Goal: Task Accomplishment & Management: Manage account settings

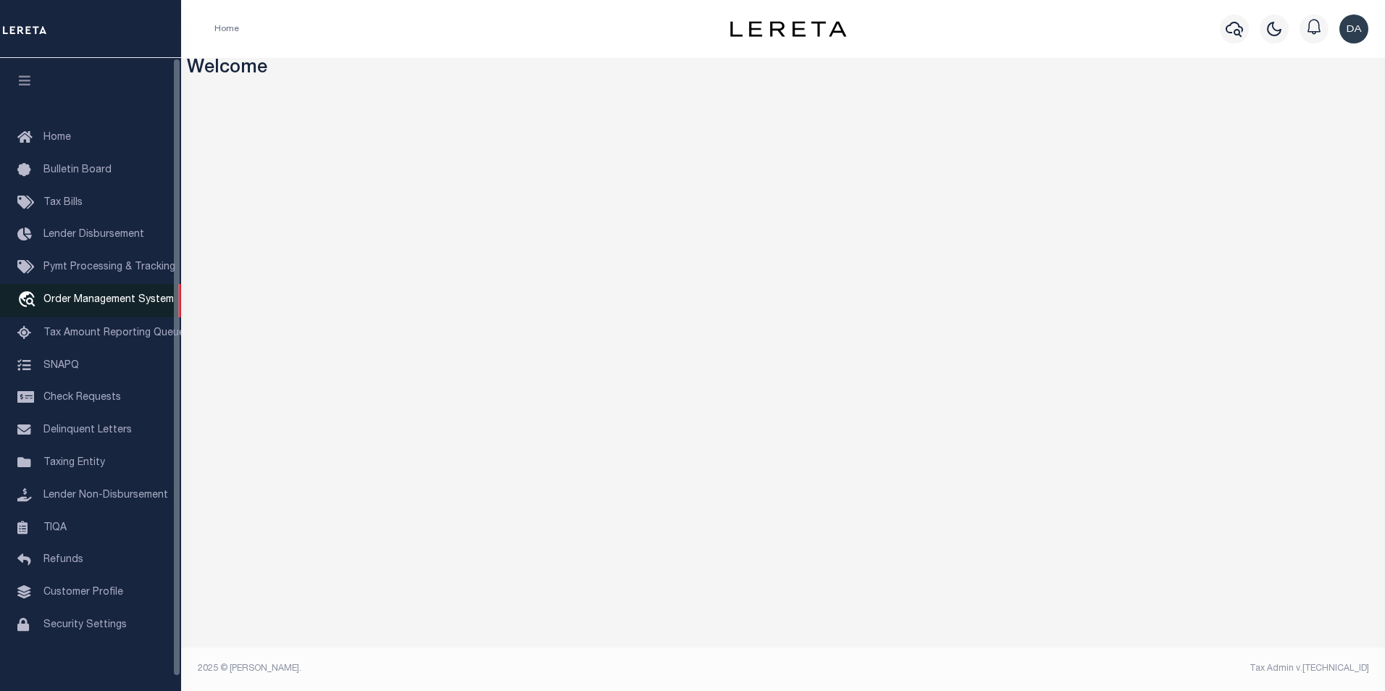
click at [131, 298] on span "Order Management System" at bounding box center [108, 300] width 130 height 10
click at [490, 34] on div "Home" at bounding box center [447, 29] width 488 height 30
click at [495, 79] on h3 "Welcome" at bounding box center [783, 69] width 1193 height 22
click at [458, 27] on div "Home" at bounding box center [447, 29] width 488 height 30
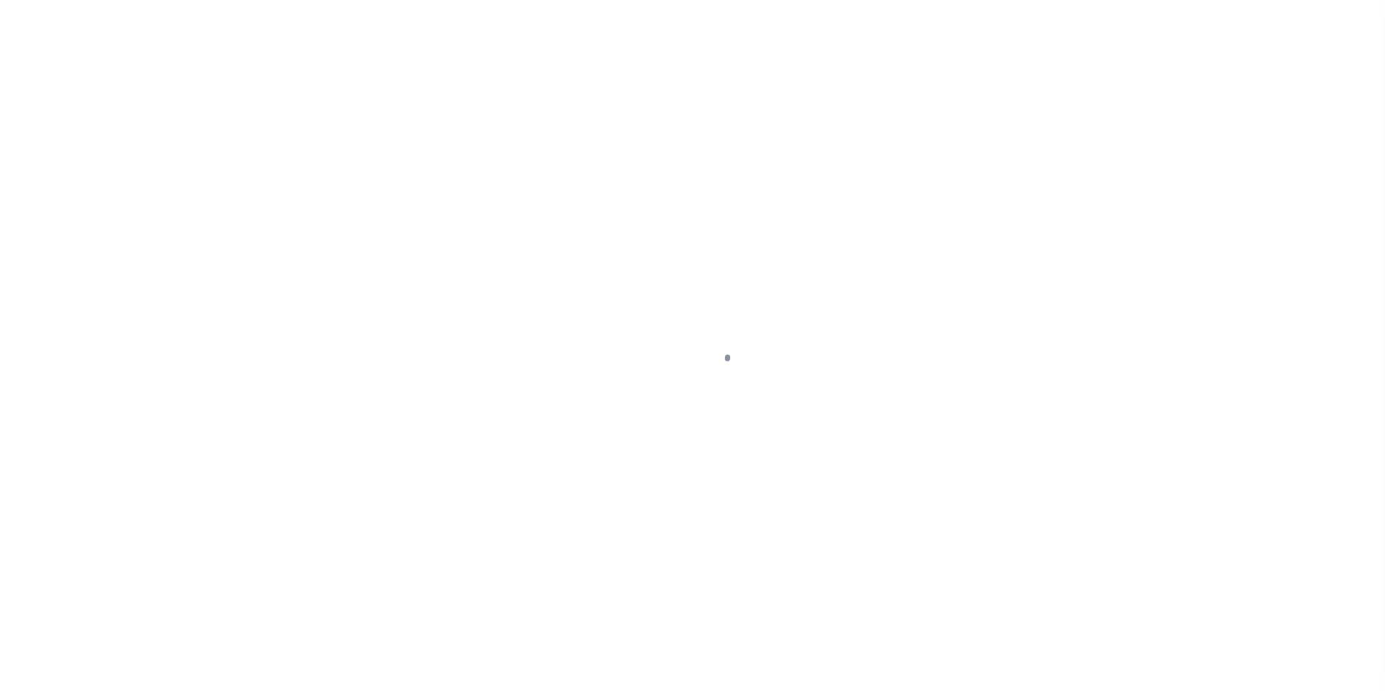
click at [315, 61] on div at bounding box center [692, 345] width 1385 height 691
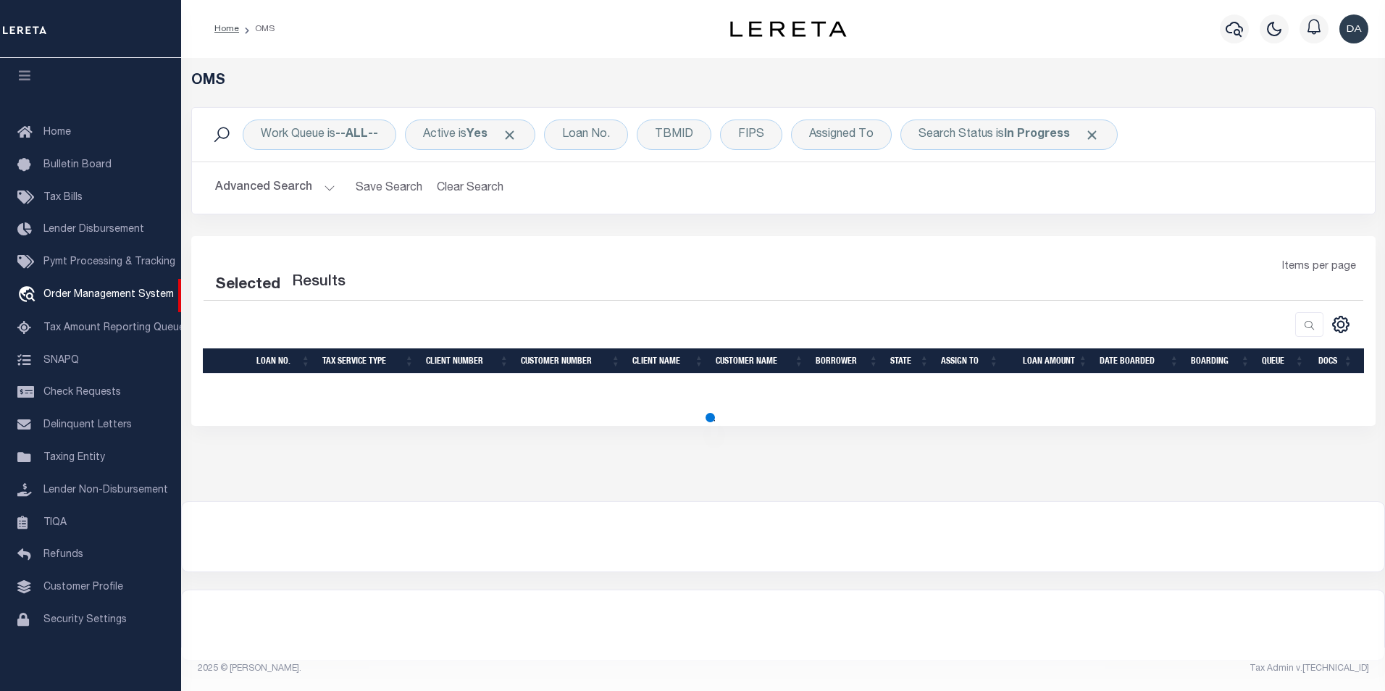
click at [423, 388] on div "CSV Export Selected Print Show Filter Show Search Columns 0: 1: 2: LOAN NO. 3: …" at bounding box center [783, 372] width 1161 height 49
select select "200"
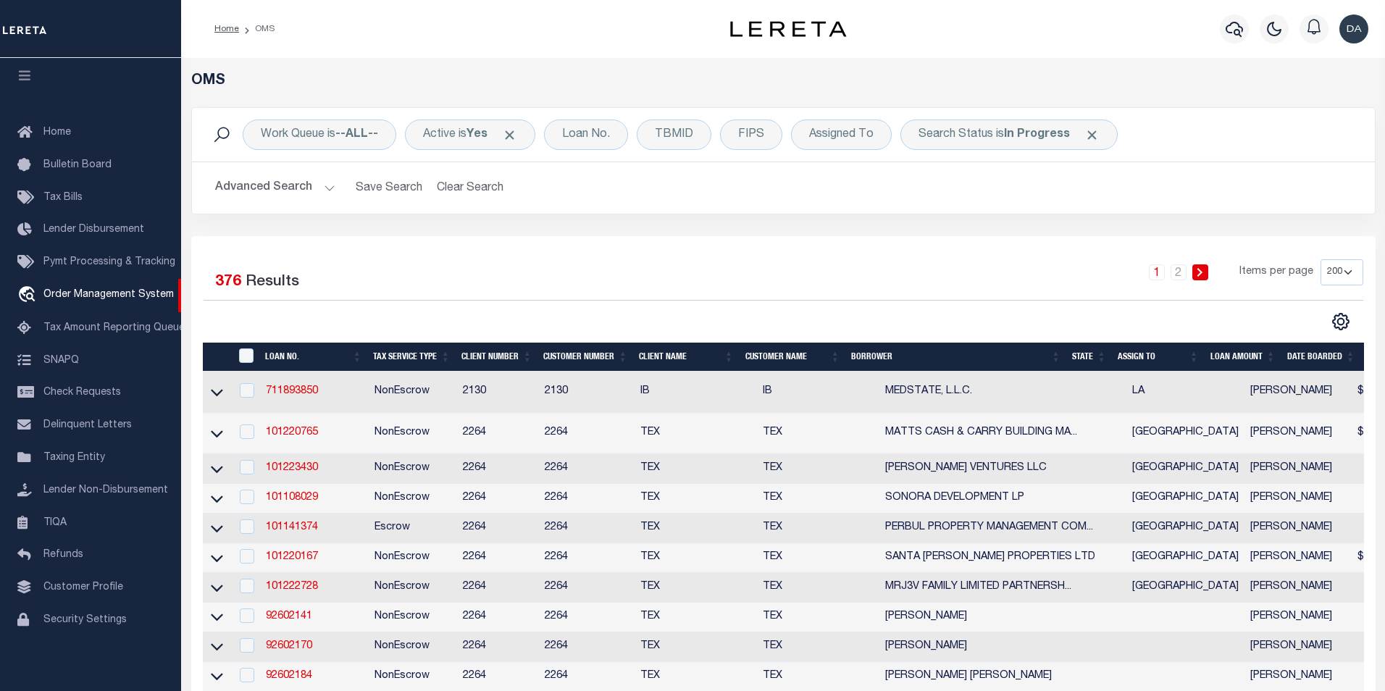
click at [308, 233] on div "Work Queue is --ALL-- Active is Yes Loan No. TBMID FIPS Assigned To Search Stat…" at bounding box center [783, 171] width 1206 height 129
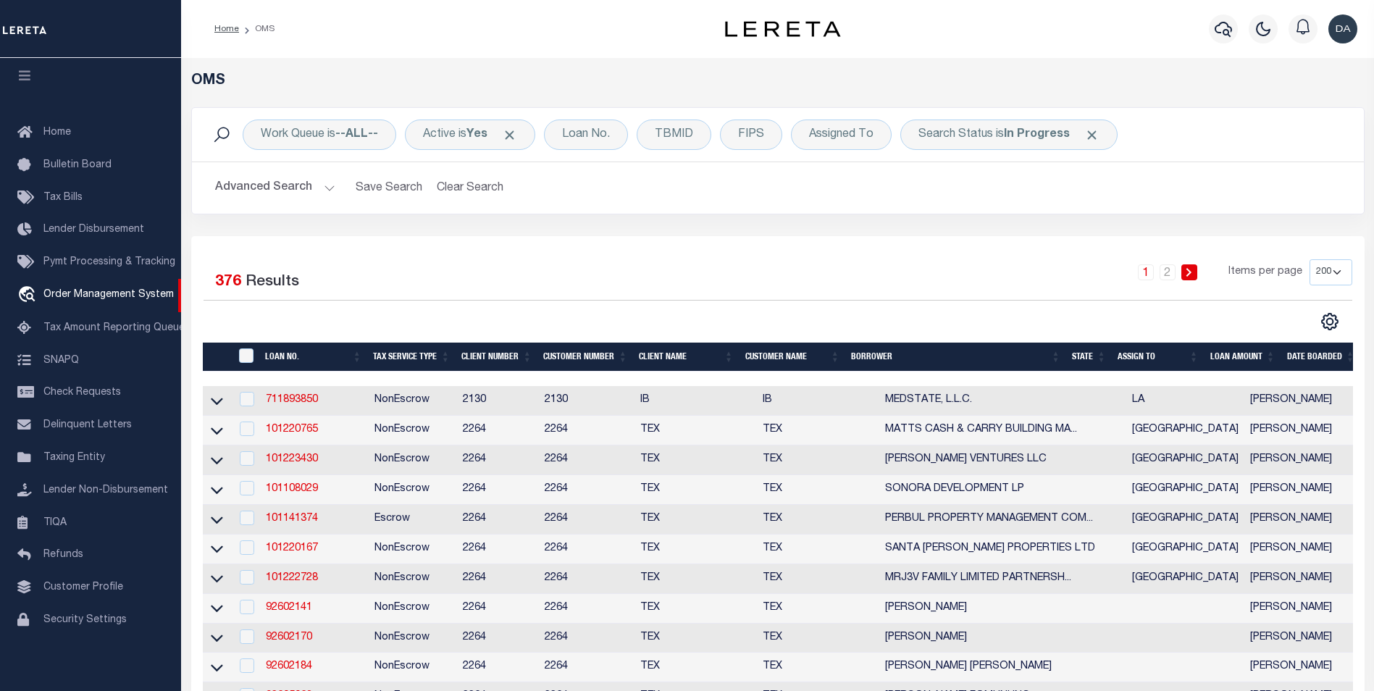
click at [322, 292] on div "Selected 376 Results" at bounding box center [339, 279] width 271 height 41
click at [594, 135] on div "Loan No." at bounding box center [586, 135] width 84 height 30
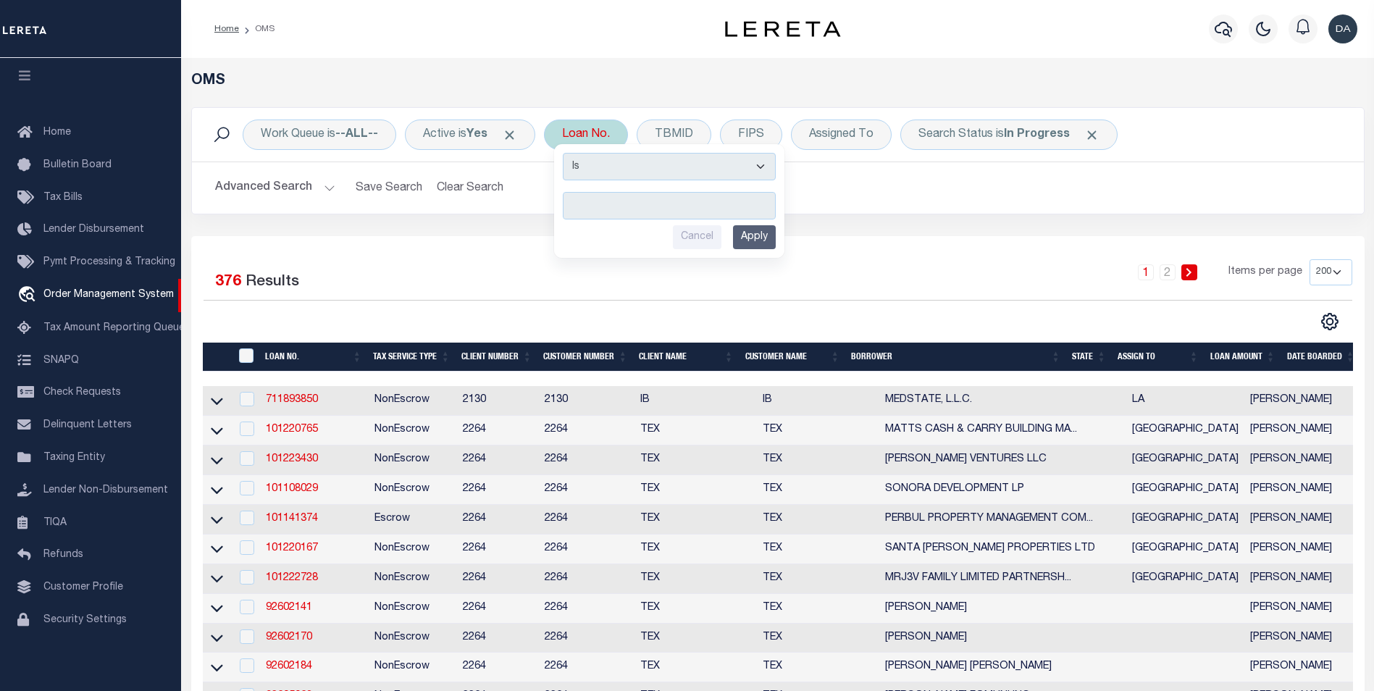
click at [588, 163] on select "Is Contains" at bounding box center [669, 167] width 213 height 28
select select "c"
click at [568, 153] on select "Is Contains" at bounding box center [669, 167] width 213 height 28
click at [601, 203] on input "text" at bounding box center [669, 206] width 213 height 28
type input "g"
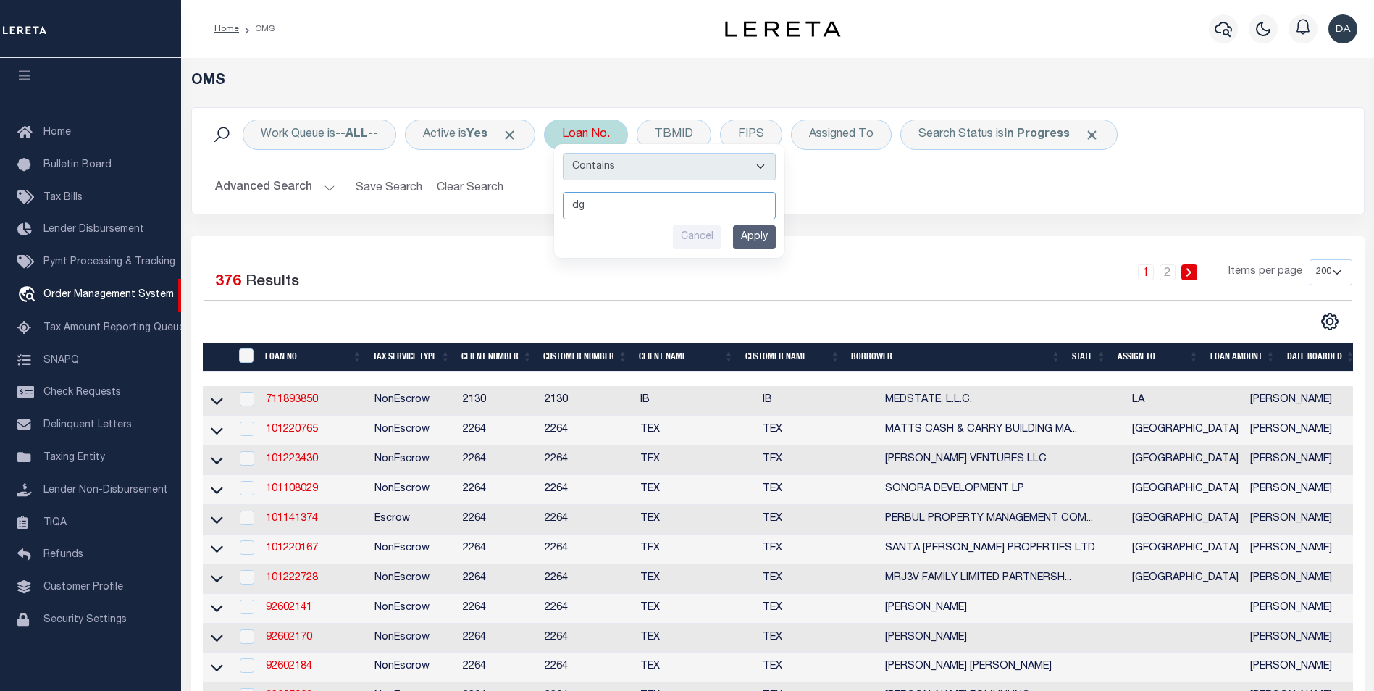
type input "dg"
click at [759, 233] on input "Apply" at bounding box center [754, 237] width 43 height 24
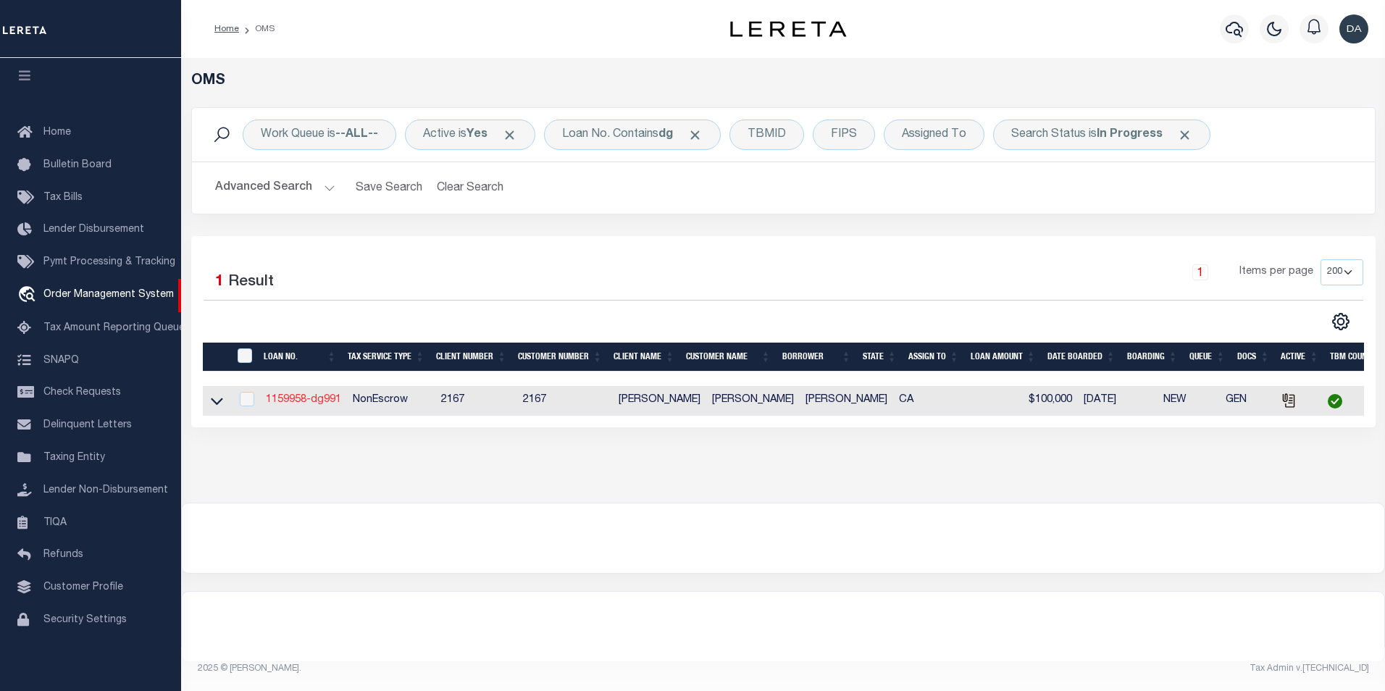
click at [304, 403] on link "1159958-dg991" at bounding box center [303, 400] width 75 height 10
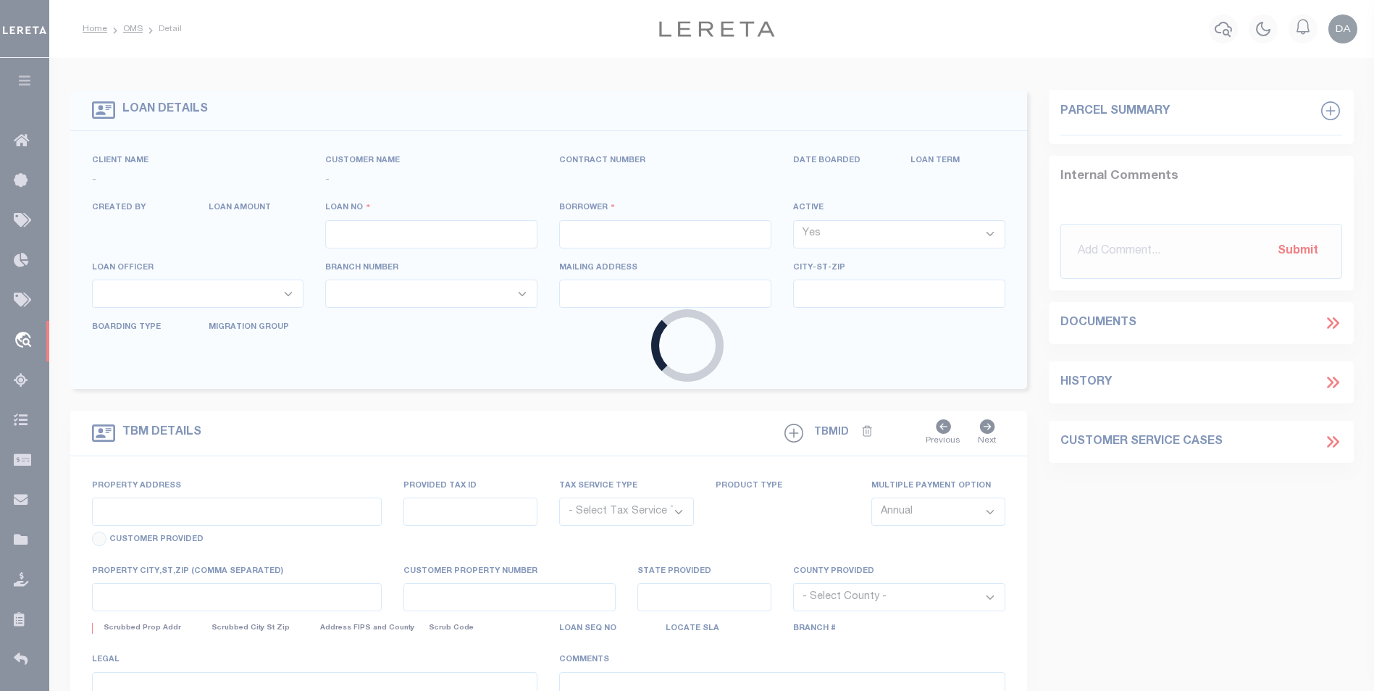
type input "1159958-dg991"
type input "[PERSON_NAME]"
select select
type input "91007"
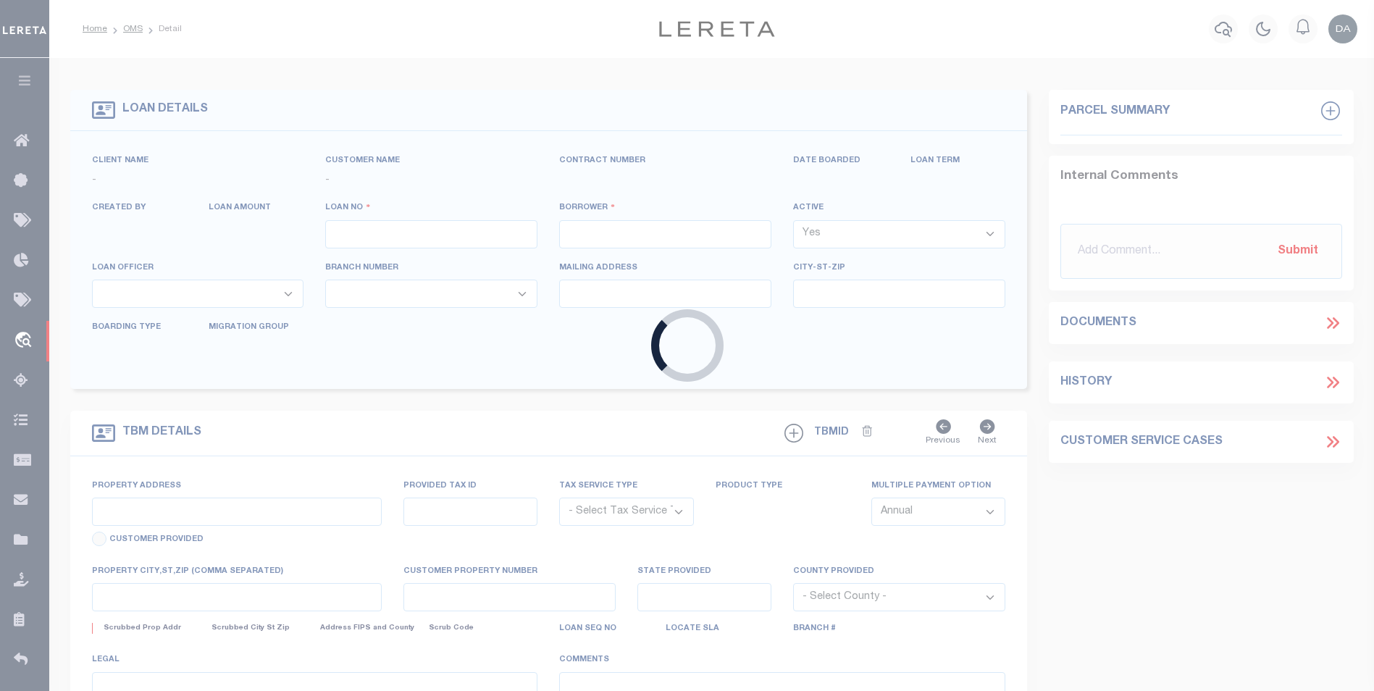
type input "[DATE]"
select select "10"
select select "NonEscrow"
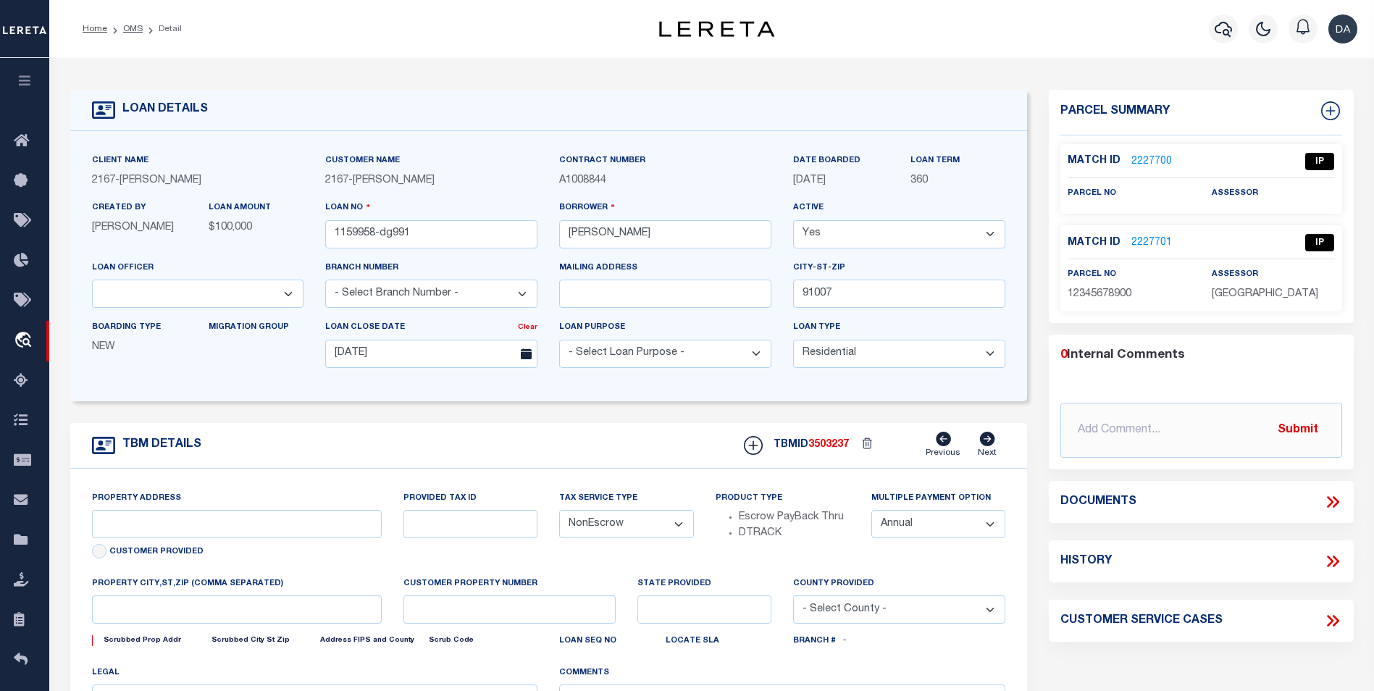
type input "[STREET_ADDRESS]"
select select
type input "ARCADIA CA 91007"
type input "CA"
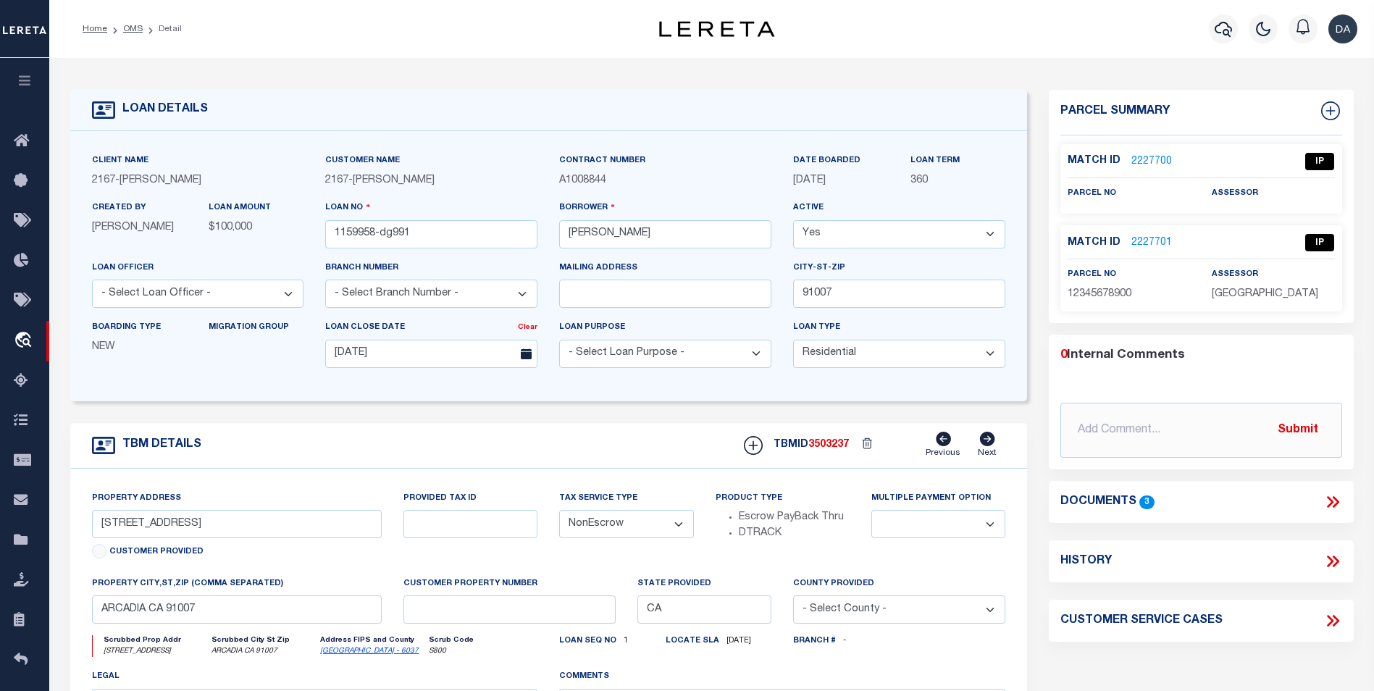
click at [274, 422] on form "LOAN DETAILS Client Name 2167 - [PERSON_NAME] Demo 2167" at bounding box center [549, 486] width 958 height 792
click at [1333, 498] on icon at bounding box center [1332, 502] width 19 height 19
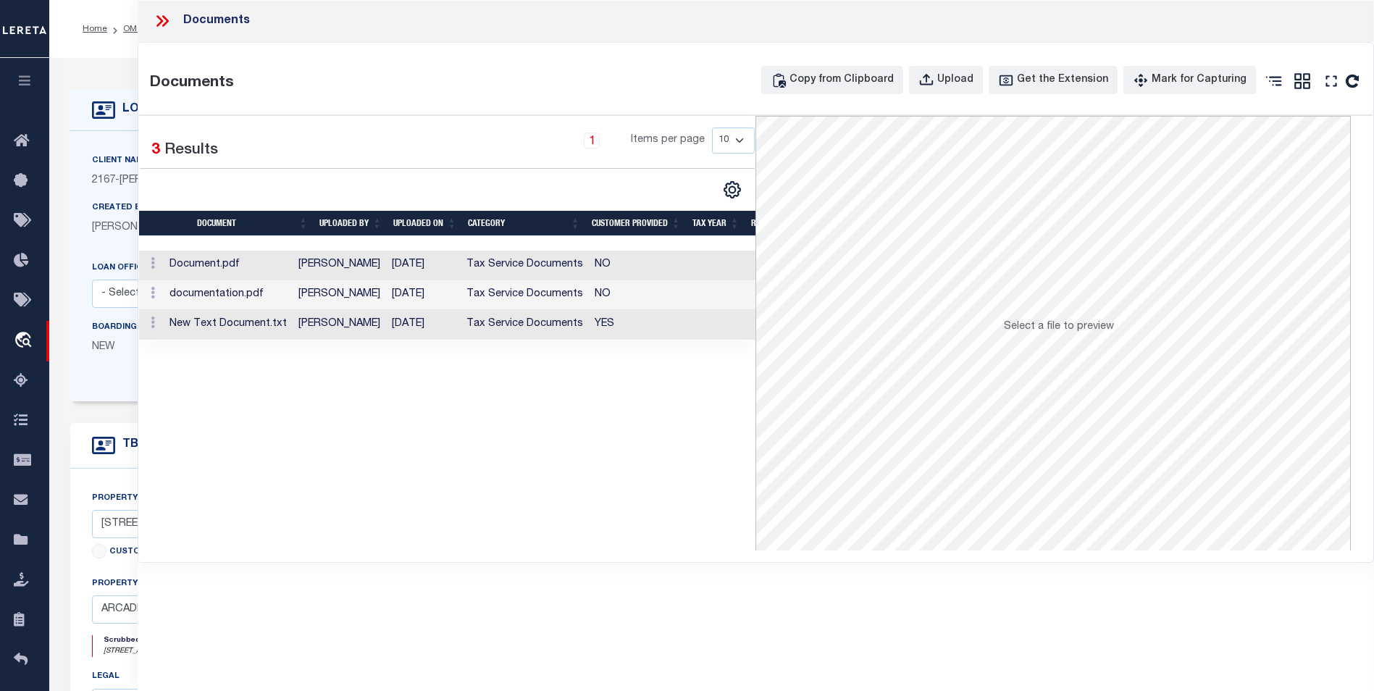
click at [322, 444] on div "Selected 3 Results 1 Items per page 10 25 50 100" at bounding box center [447, 333] width 617 height 435
click at [966, 73] on div "Upload" at bounding box center [955, 80] width 36 height 16
click at [330, 474] on div "Selected 3 Results 1 Items per page 10 25 50 100" at bounding box center [447, 333] width 617 height 435
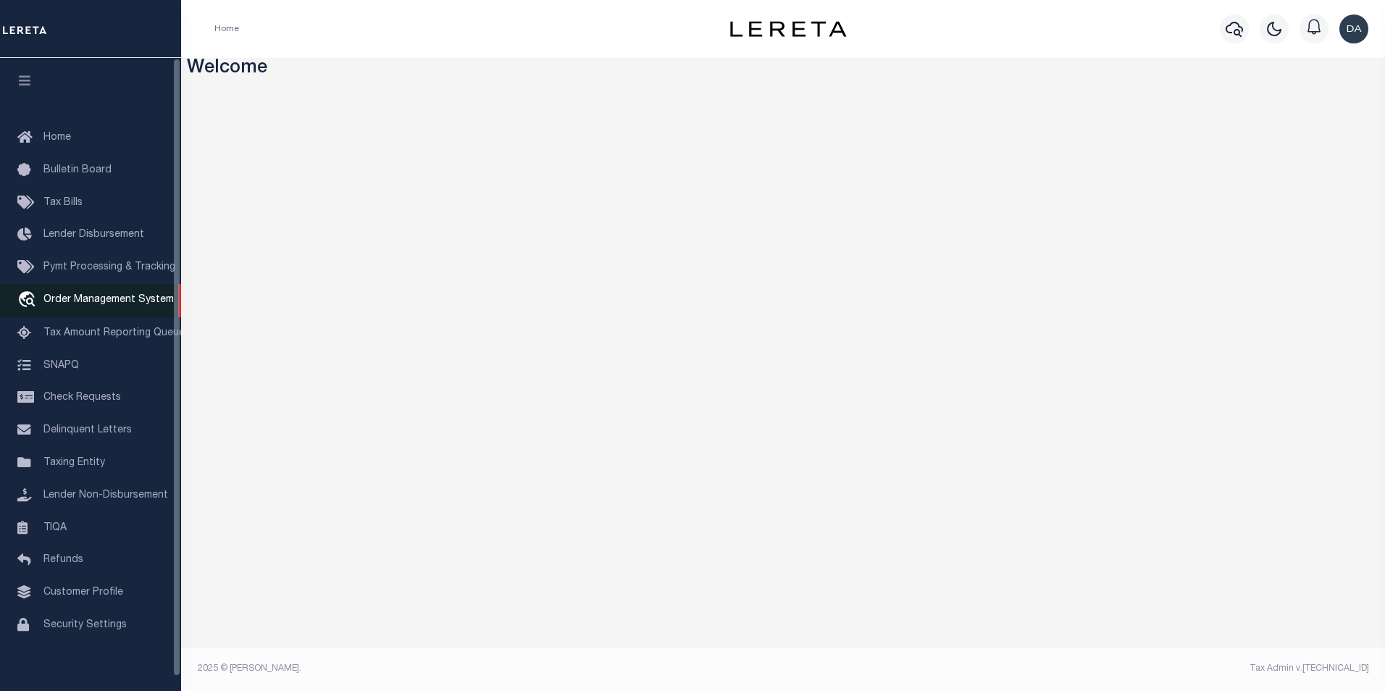
click at [117, 305] on span "Order Management System" at bounding box center [108, 300] width 130 height 10
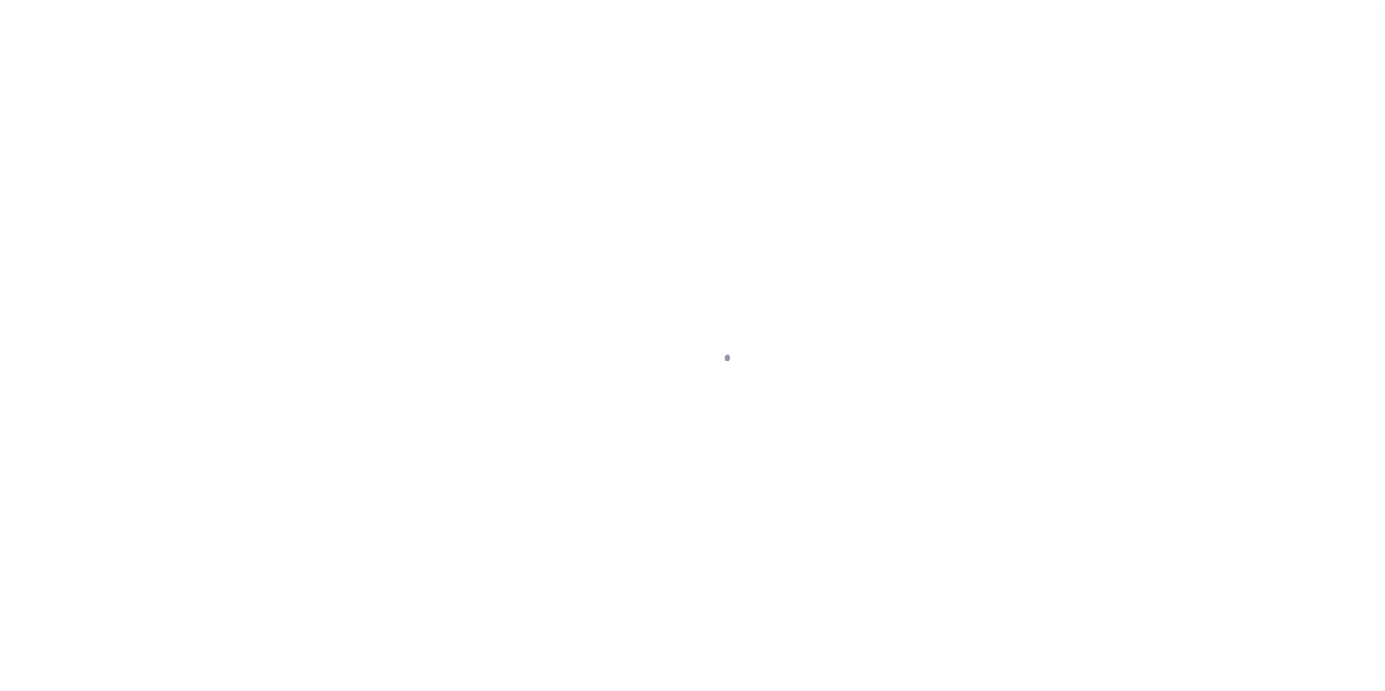
select select "200"
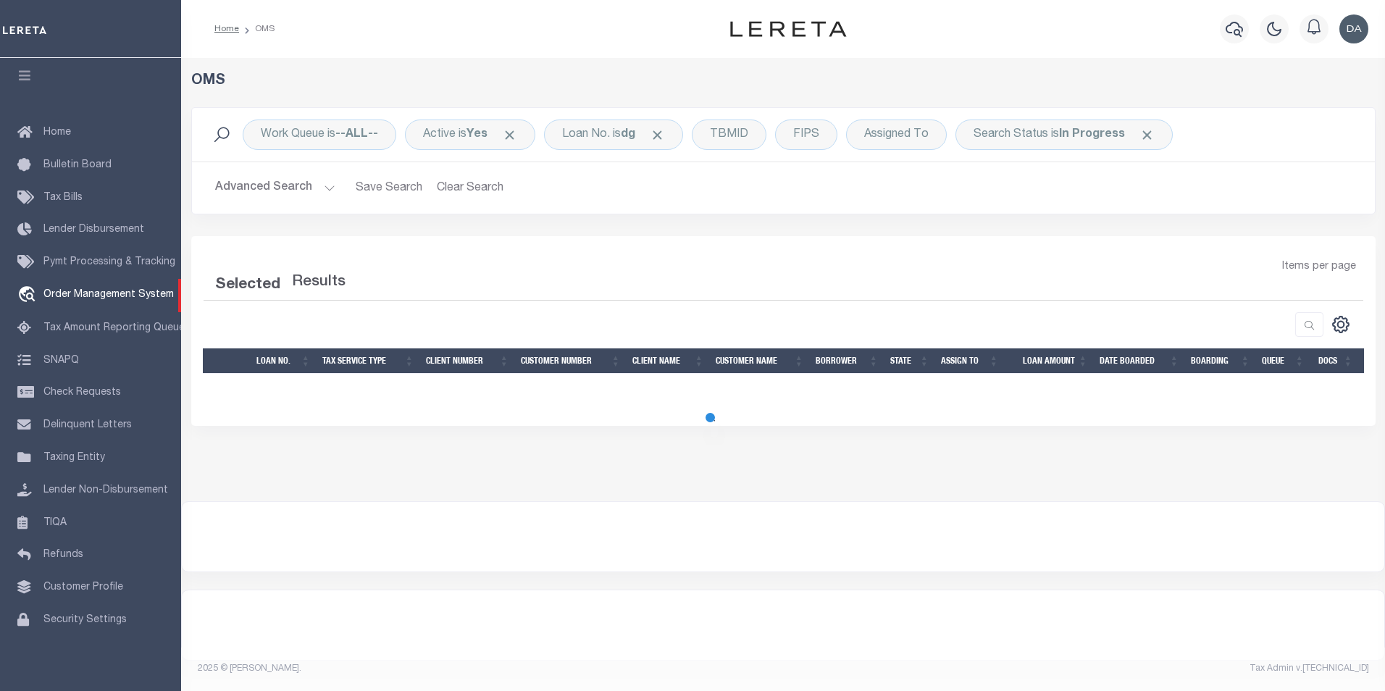
select select "200"
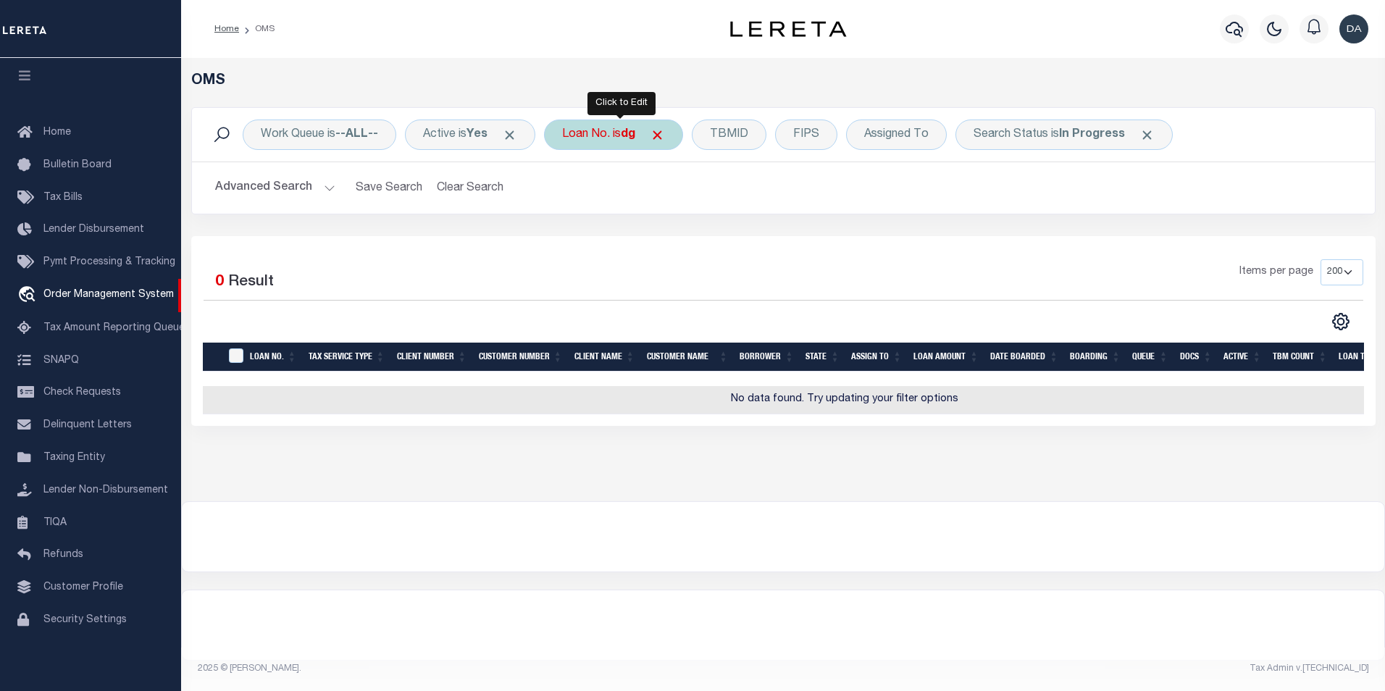
click at [583, 142] on div "Loan No. is dg" at bounding box center [613, 135] width 139 height 30
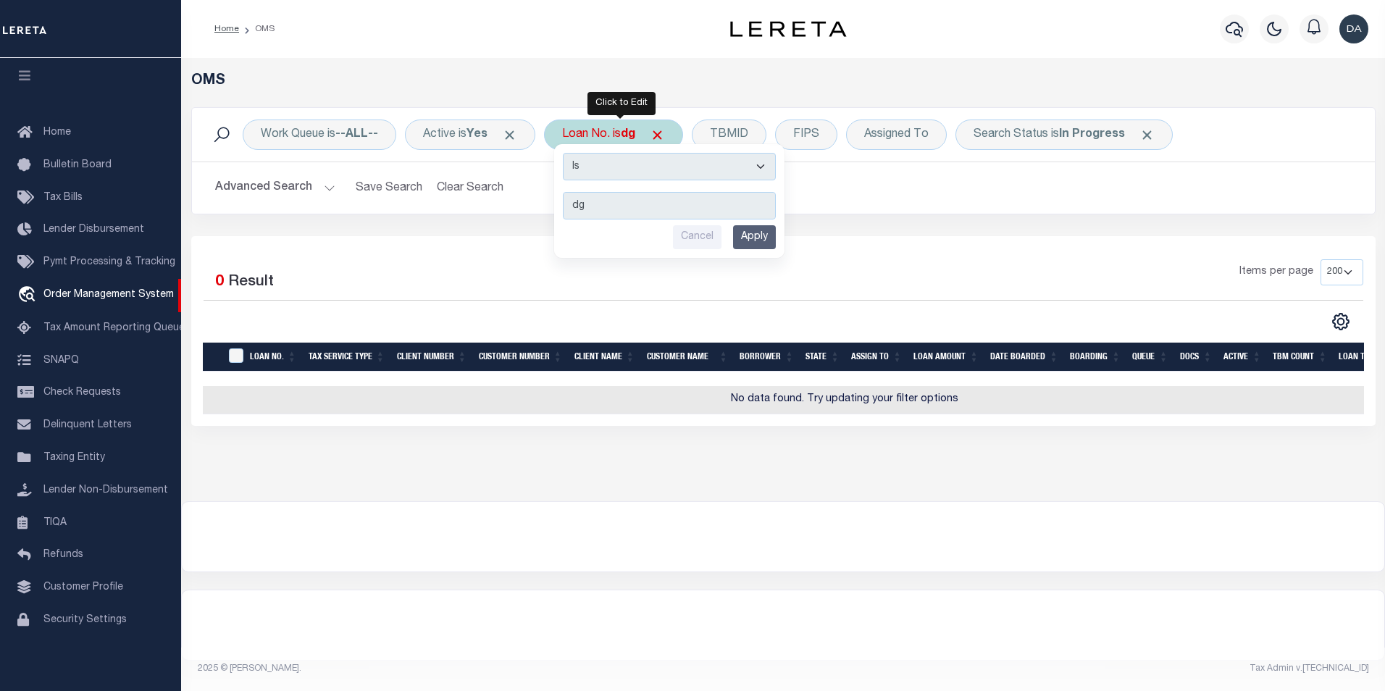
click at [614, 177] on select "Is Contains" at bounding box center [669, 167] width 213 height 28
select select "c"
click at [568, 153] on select "Is Contains" at bounding box center [669, 167] width 213 height 28
click at [745, 238] on input "Apply" at bounding box center [754, 237] width 43 height 24
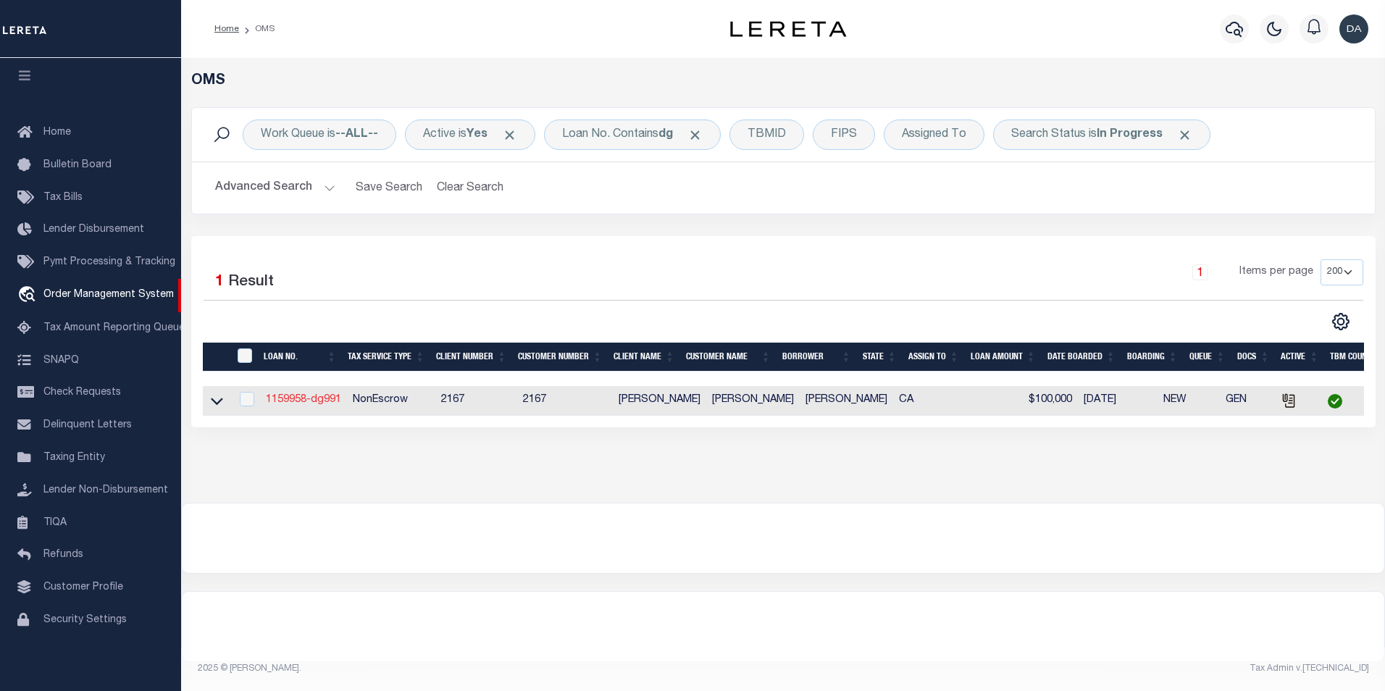
click at [308, 404] on link "1159958-dg991" at bounding box center [303, 400] width 75 height 10
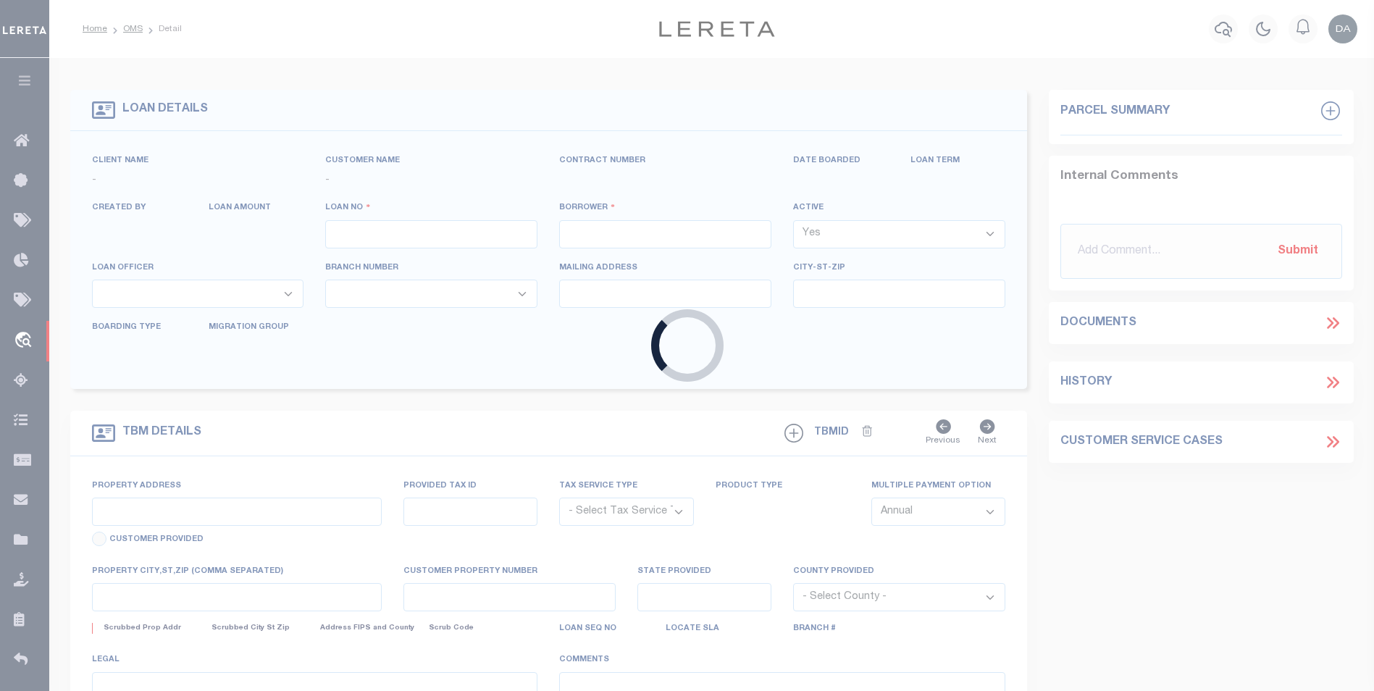
type input "1159958-dg991"
type input "[PERSON_NAME]"
select select
type input "91007"
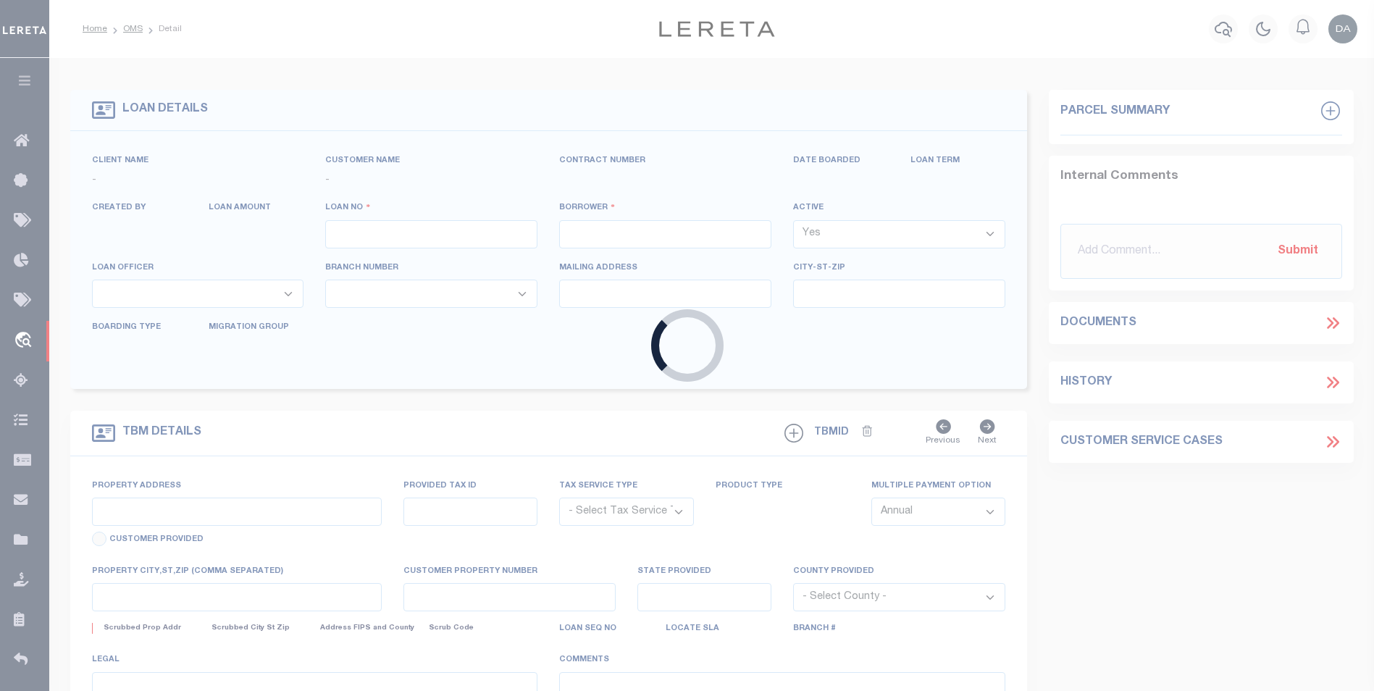
type input "[DATE]"
select select "10"
select select "NonEscrow"
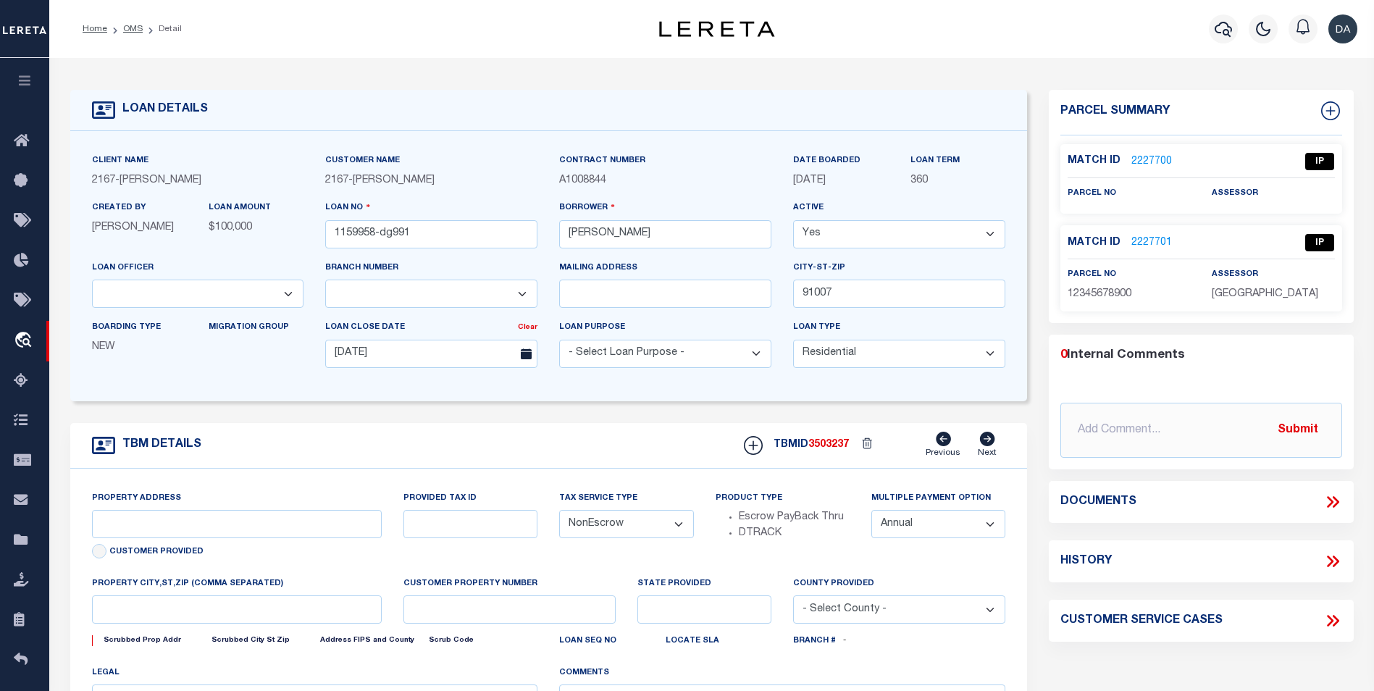
type input "[STREET_ADDRESS]"
select select
type input "ARCADIA CA 91007"
type input "CA"
click at [557, 433] on div "TBM DETAILS TBMID 3503237 Previous Next" at bounding box center [549, 446] width 958 height 46
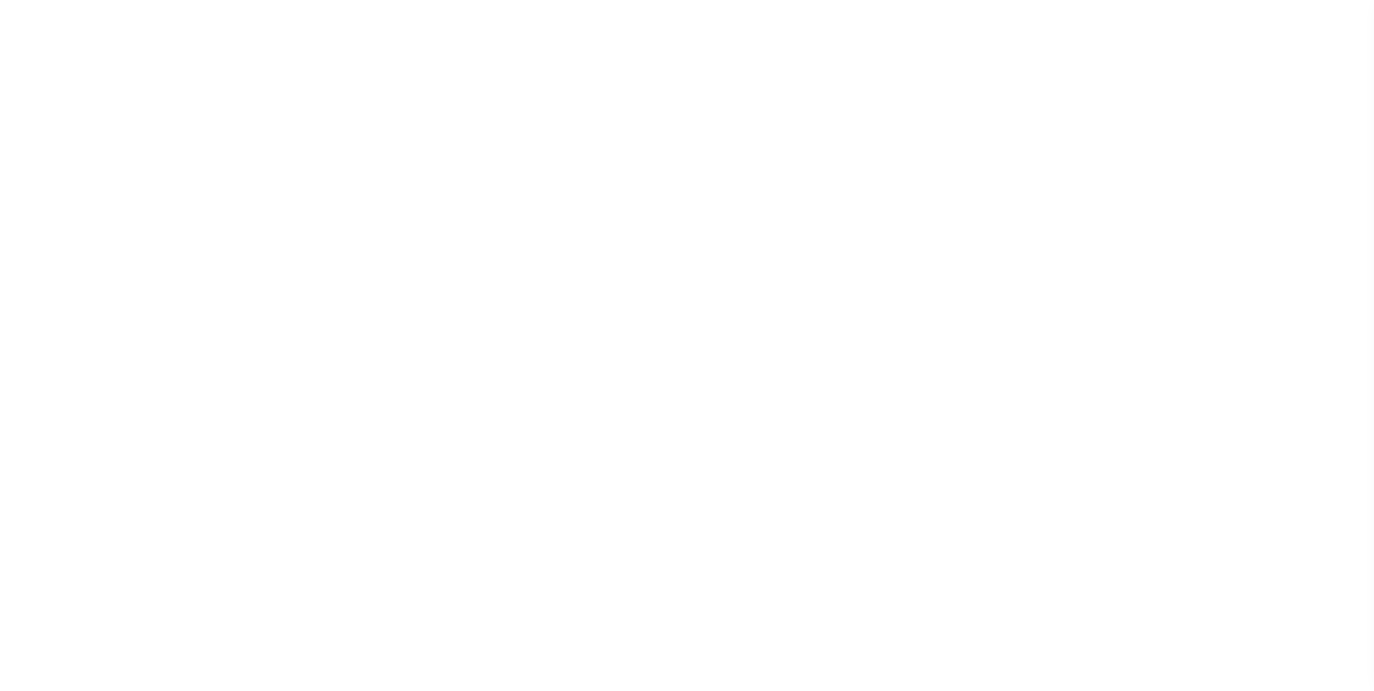
type input "1159958-dg991"
type input "[PERSON_NAME]"
select select
type input "91007"
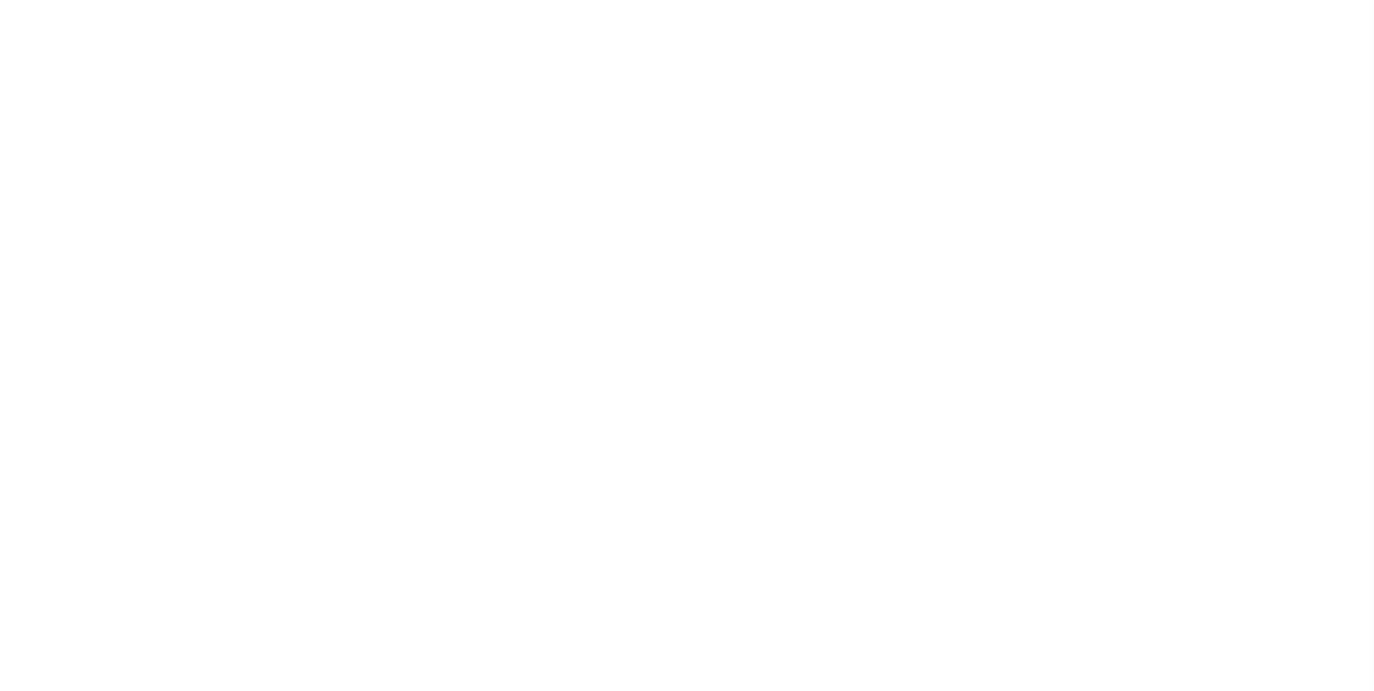
type input "[DATE]"
select select "10"
select select "NonEscrow"
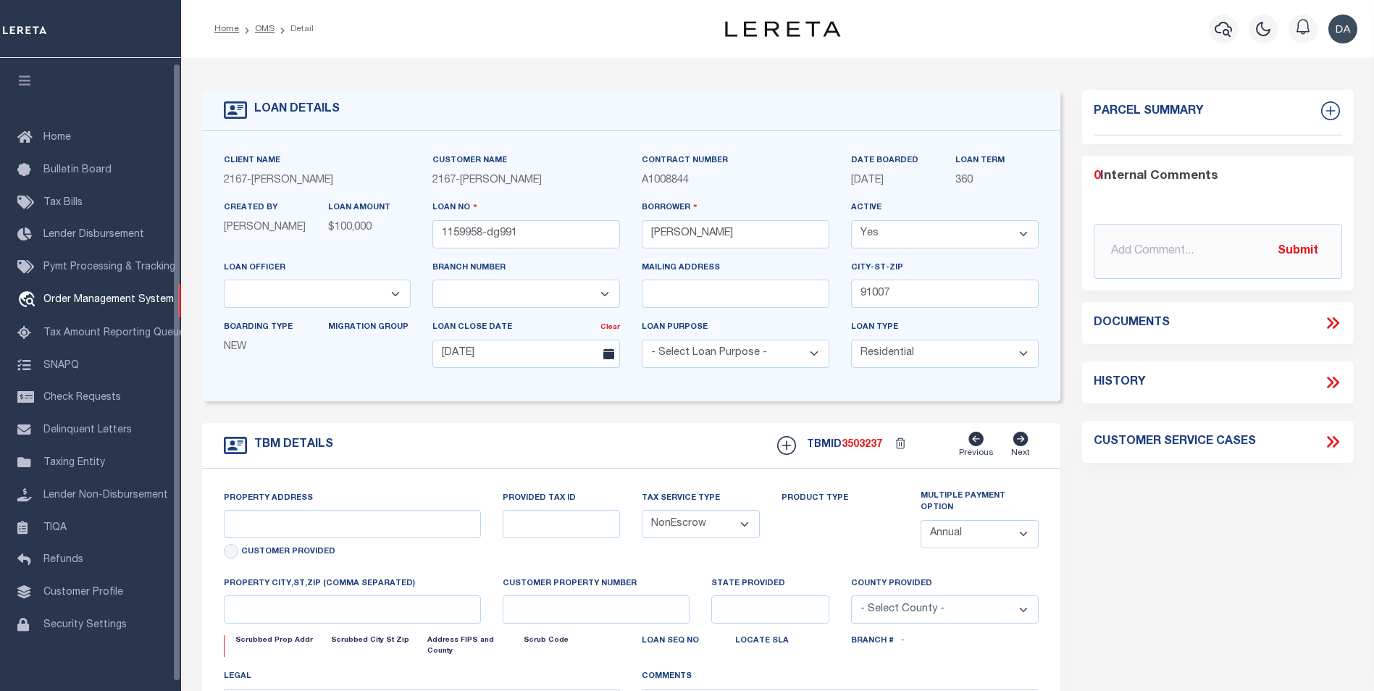
scroll to position [5, 0]
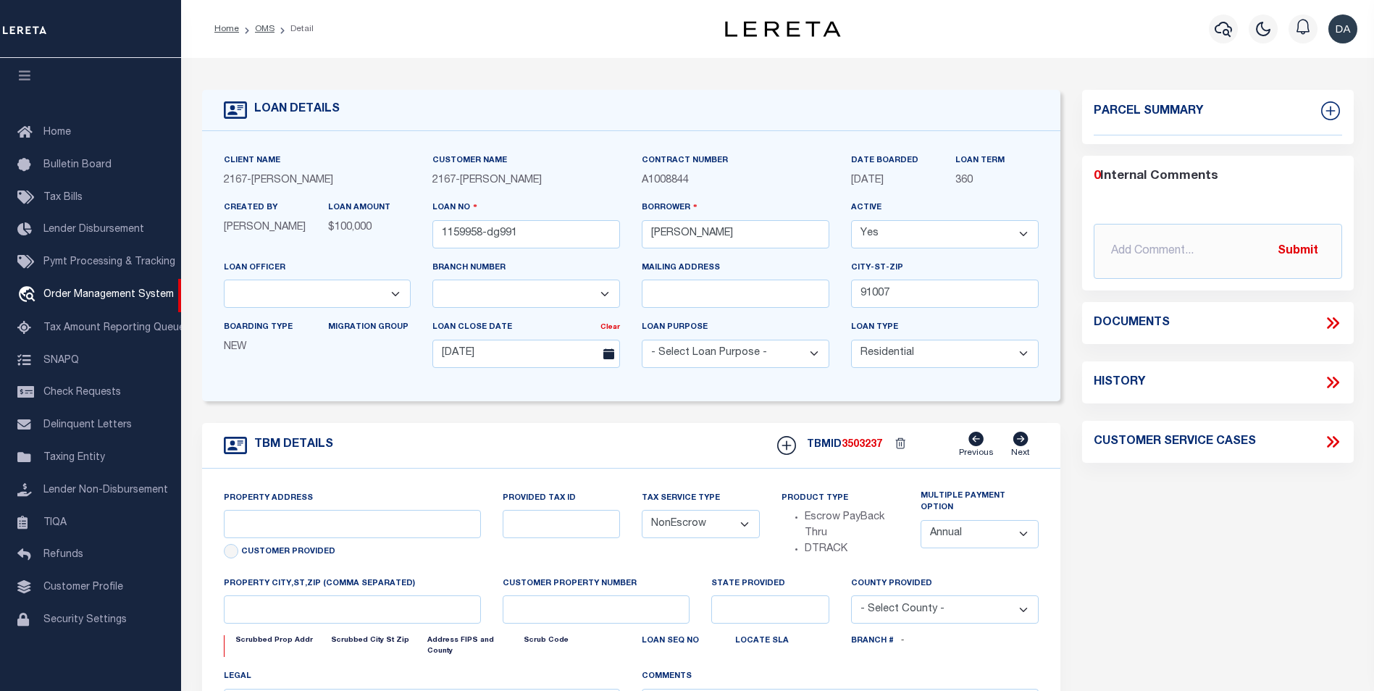
type input "[STREET_ADDRESS]"
select select
type input "ARCADIA CA 91007"
type input "CA"
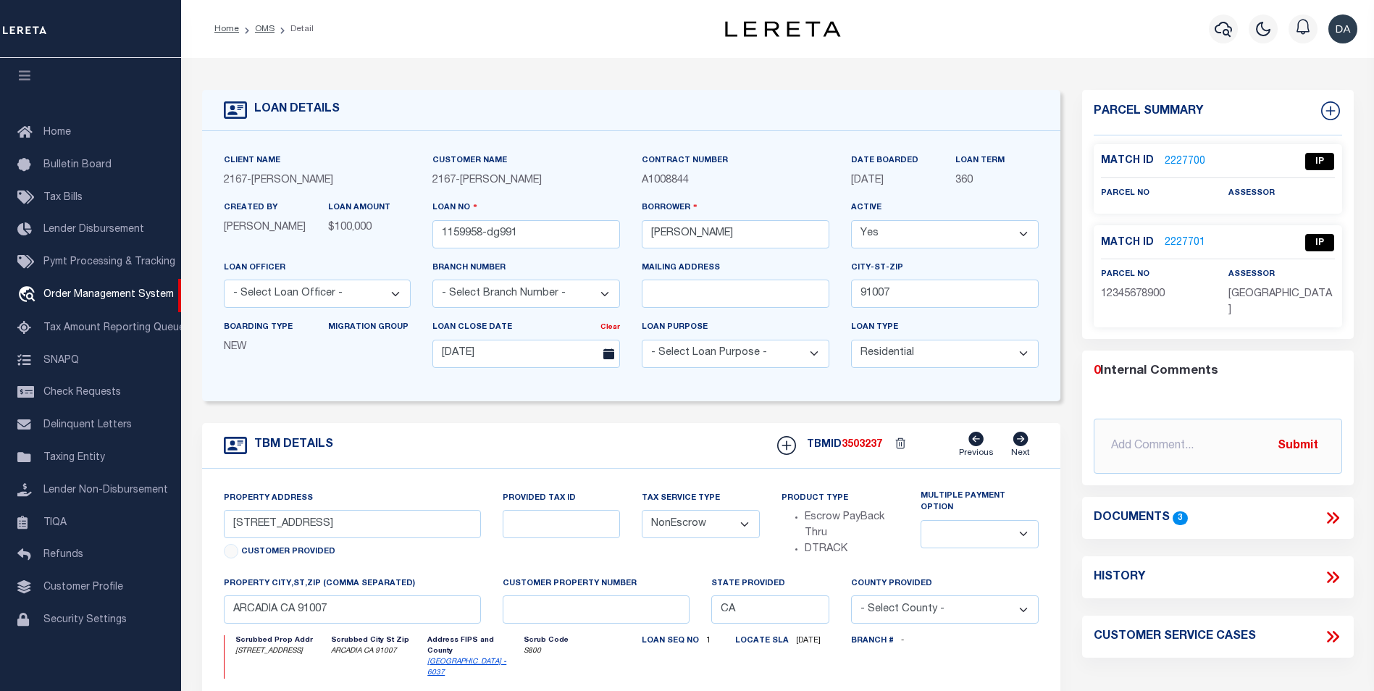
click at [516, 438] on div "TBM DETAILS TBMID 3503237 Previous Next" at bounding box center [631, 446] width 858 height 46
click at [1332, 509] on icon at bounding box center [1332, 518] width 19 height 19
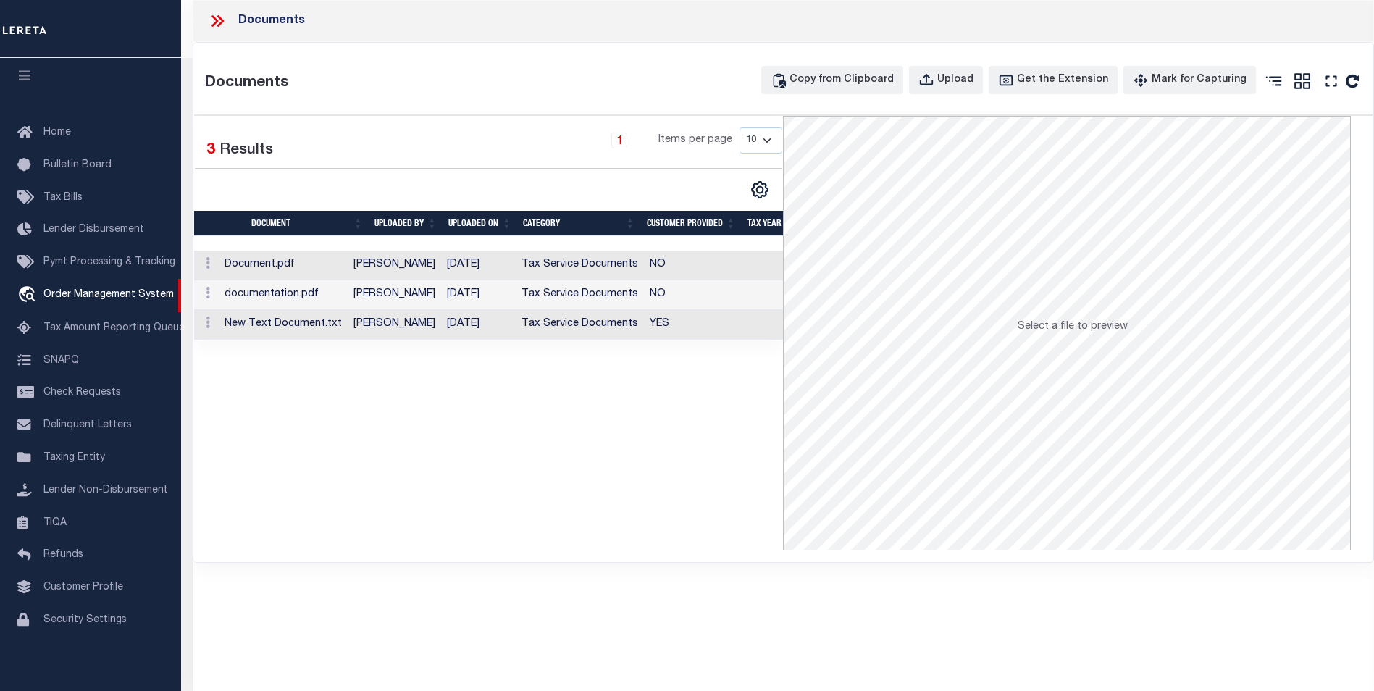
click at [535, 520] on div "Selected 3 Results 1 Items per page 10 25 50 100" at bounding box center [489, 333] width 590 height 435
click at [938, 88] on button "Upload" at bounding box center [946, 80] width 74 height 28
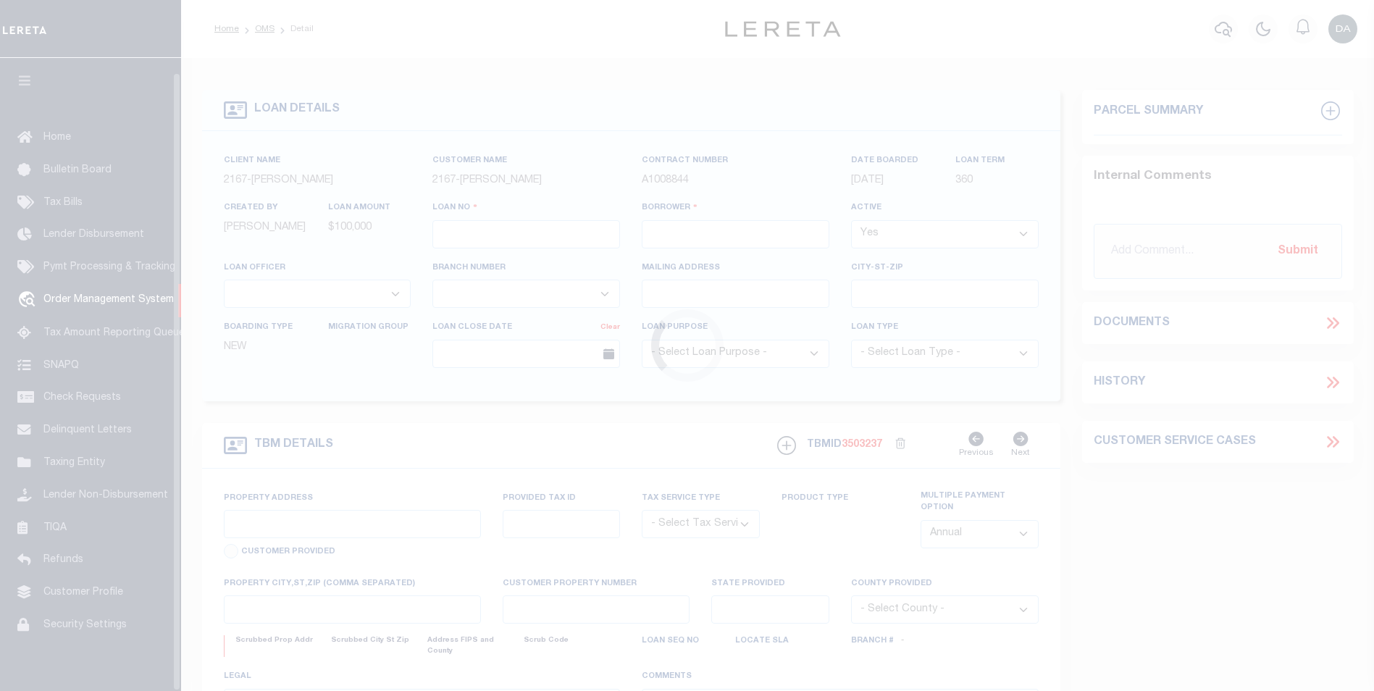
type input "1159958-dg991"
type input "[PERSON_NAME]"
select select
type input "91007"
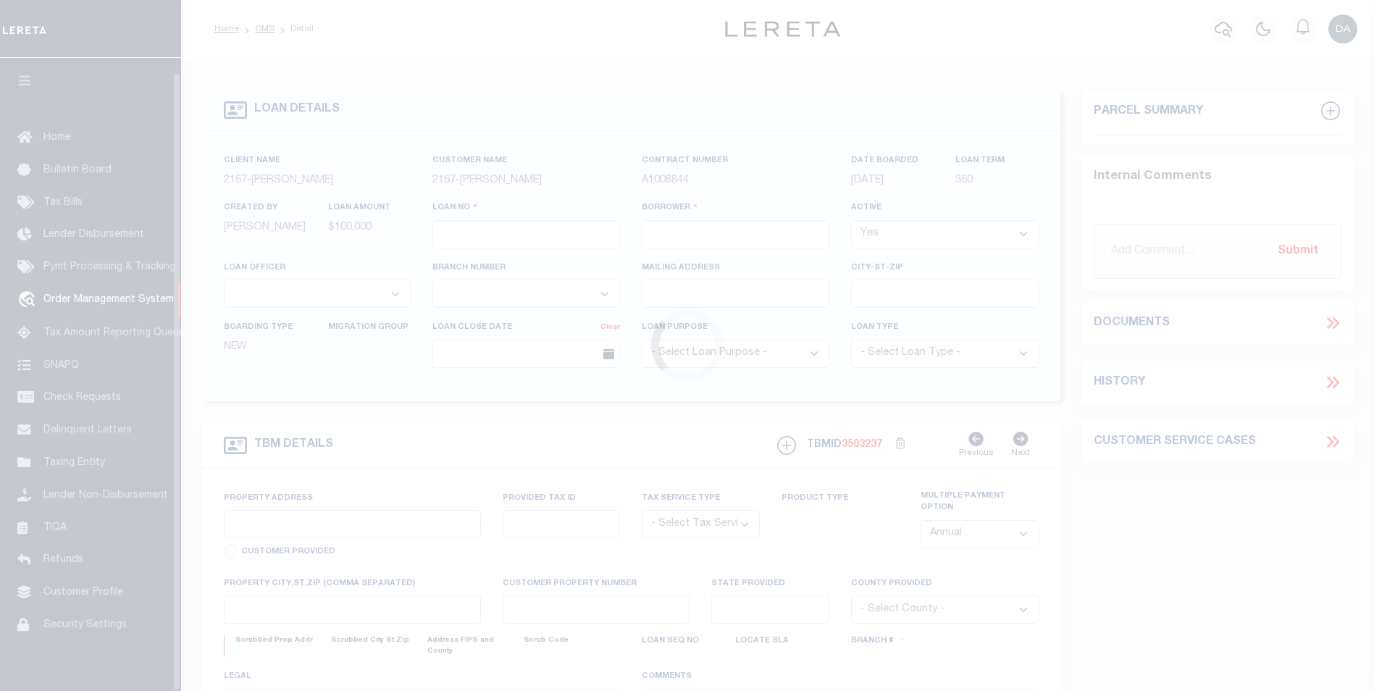
type input "[DATE]"
select select "10"
select select "NonEscrow"
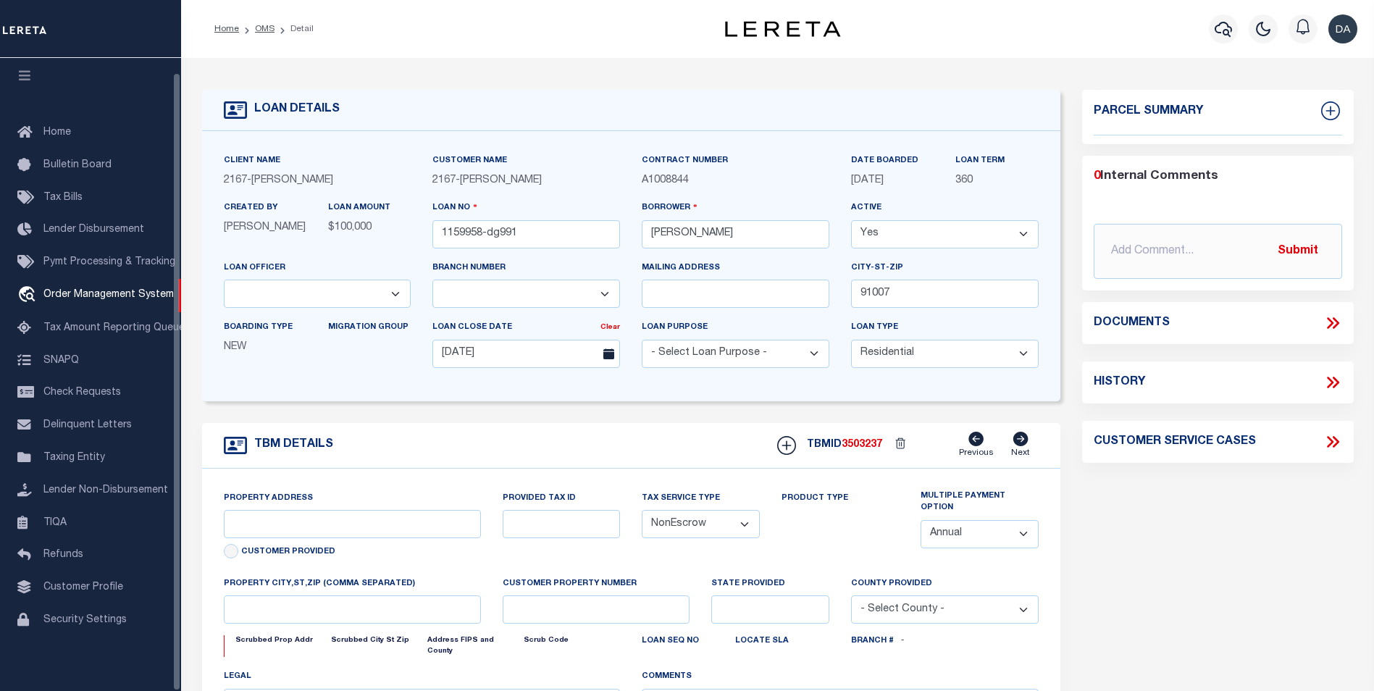
scroll to position [14, 0]
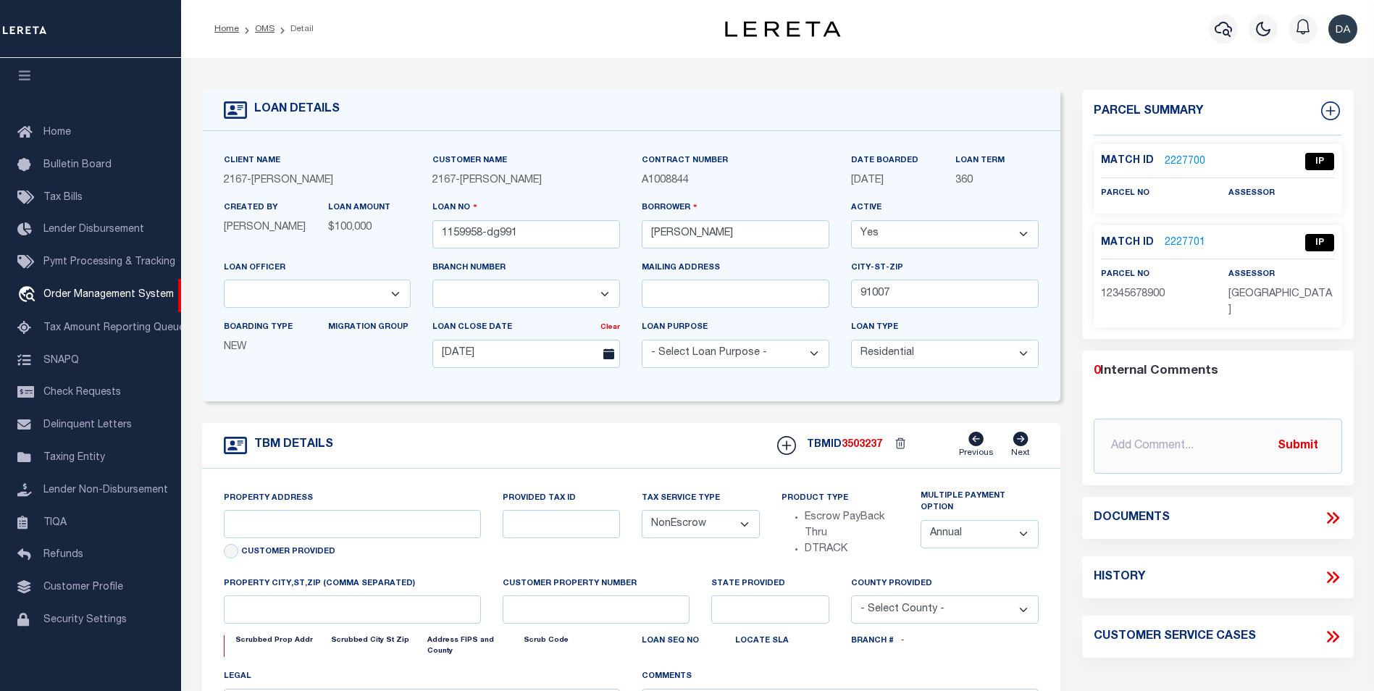
type input "[STREET_ADDRESS]"
select select
type input "ARCADIA CA 91007"
type input "CA"
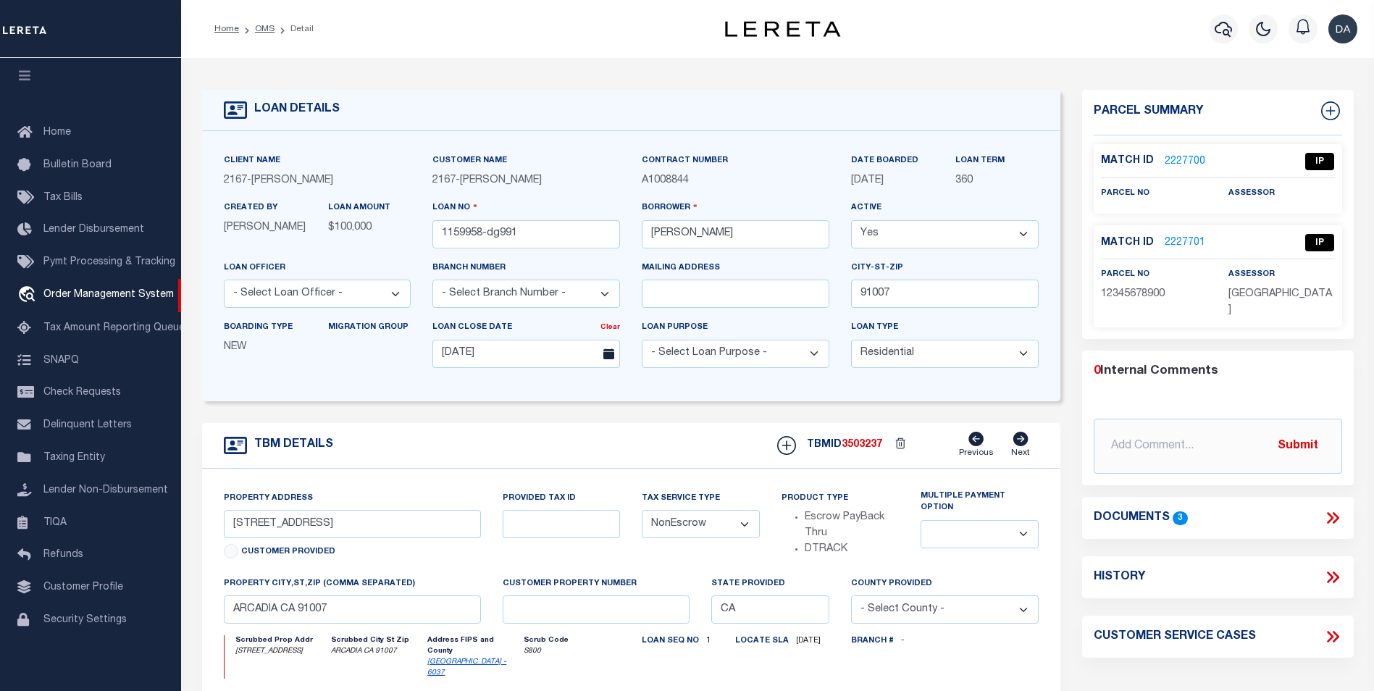
click at [536, 411] on form "LOAN DETAILS Client Name 2167 - [PERSON_NAME] Demo 2167" at bounding box center [631, 496] width 858 height 813
click at [1336, 509] on icon at bounding box center [1332, 518] width 19 height 19
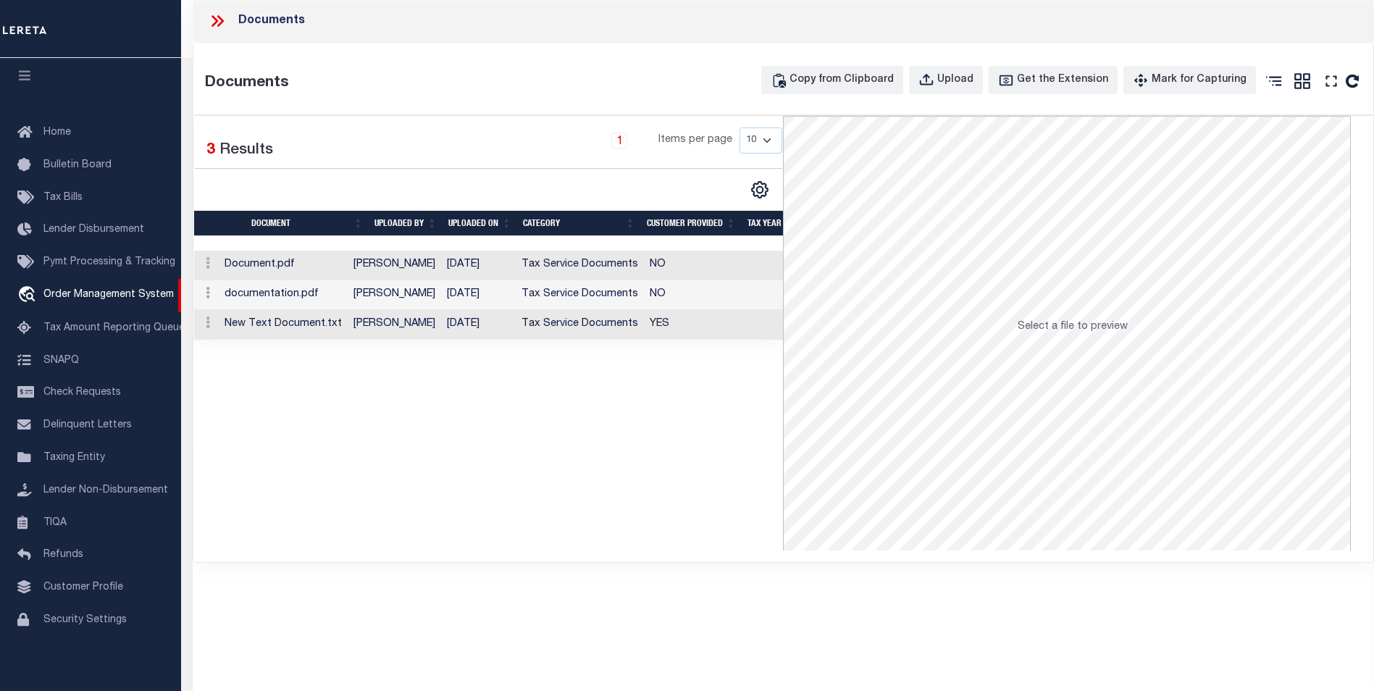
scroll to position [424, 0]
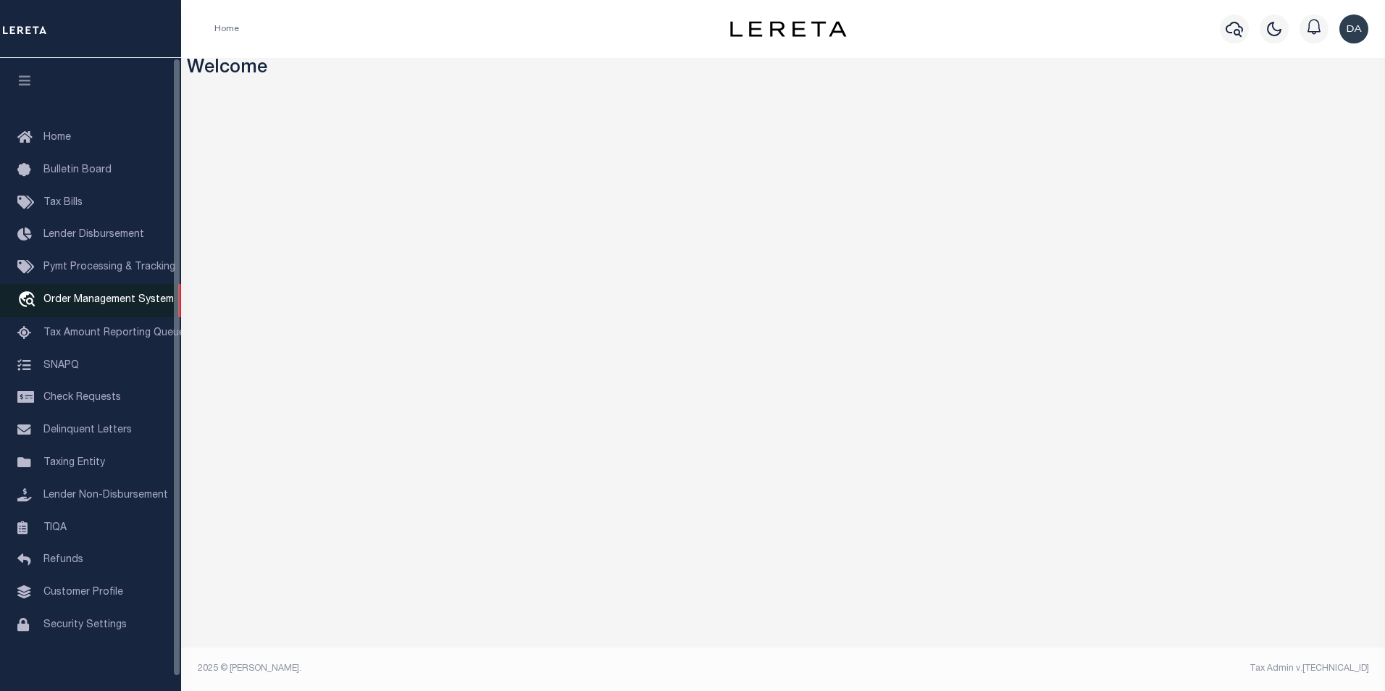
click at [80, 305] on span "Order Management System" at bounding box center [108, 300] width 130 height 10
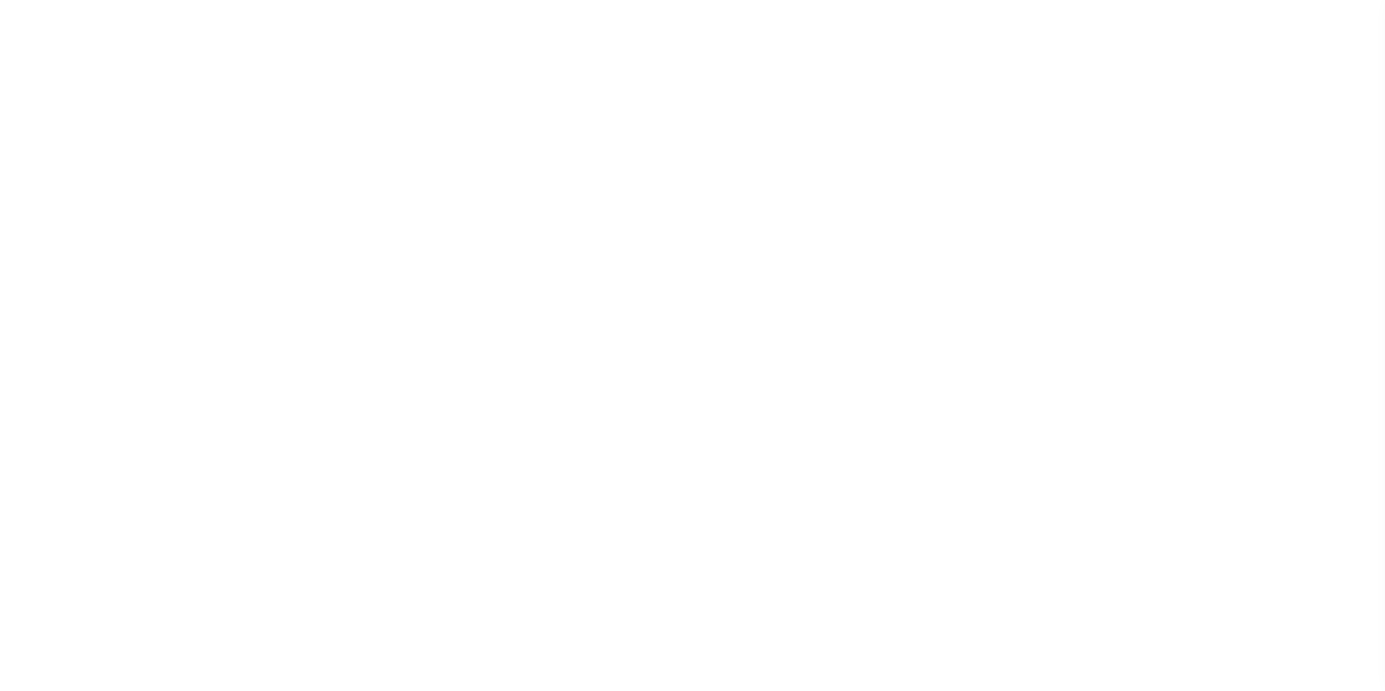
select select "200"
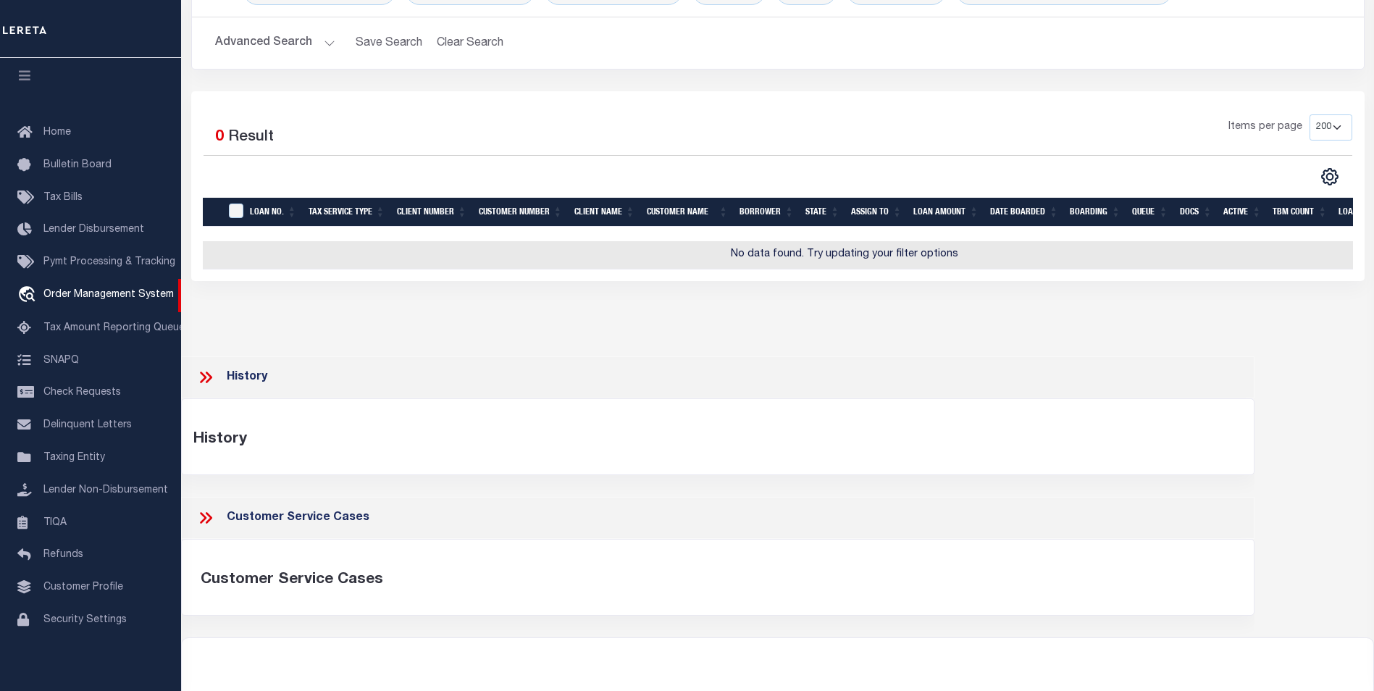
scroll to position [217, 0]
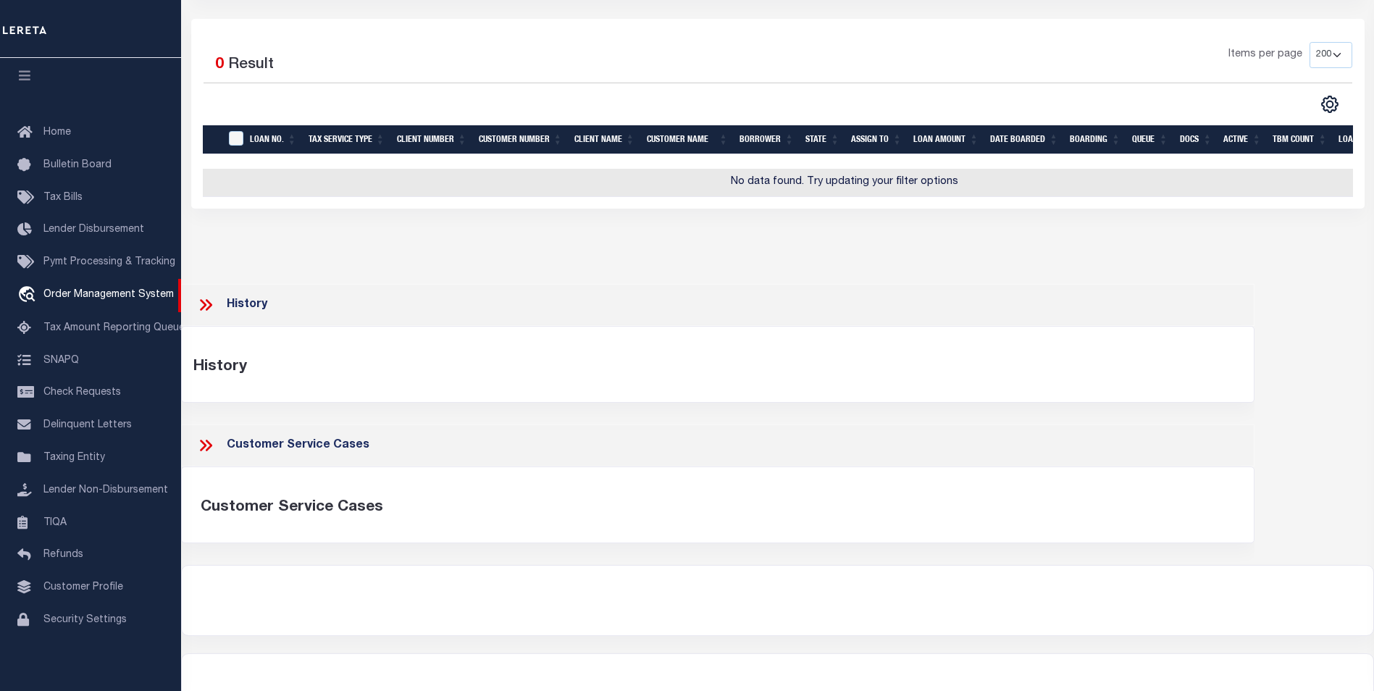
click at [369, 424] on div "History History" at bounding box center [718, 354] width 1074 height 141
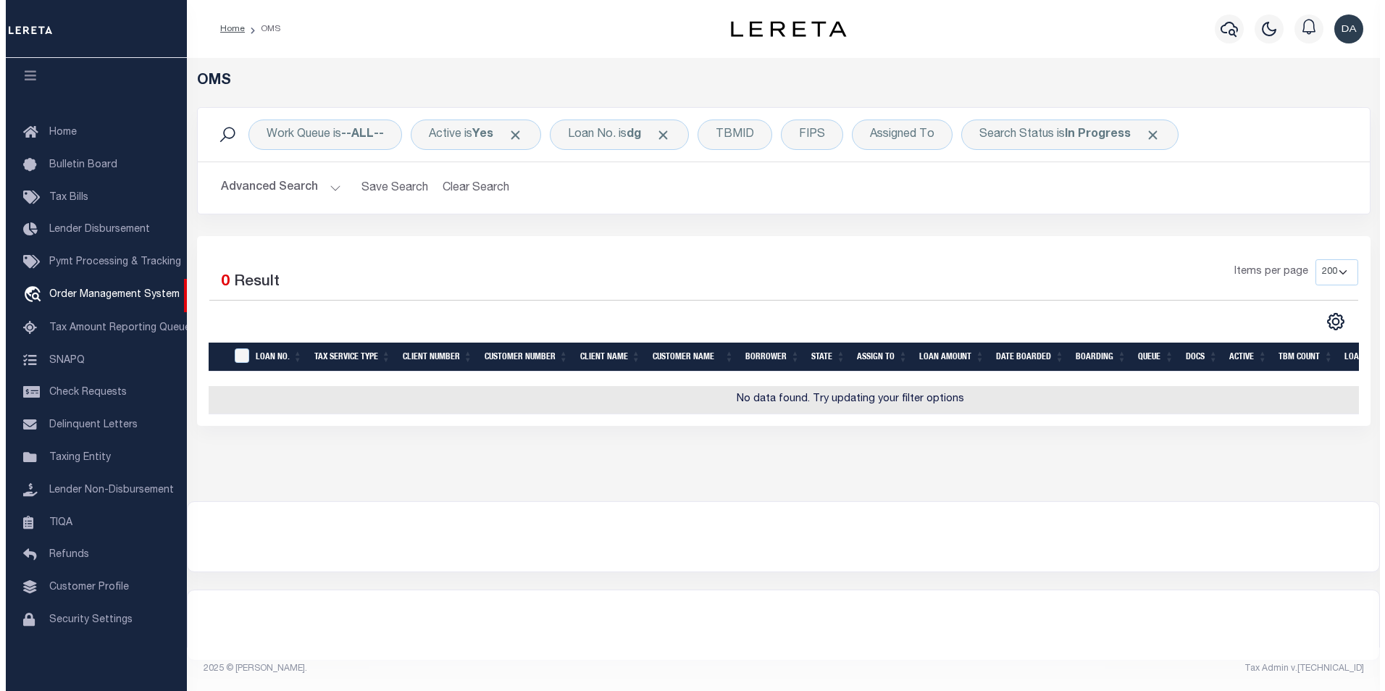
scroll to position [0, 0]
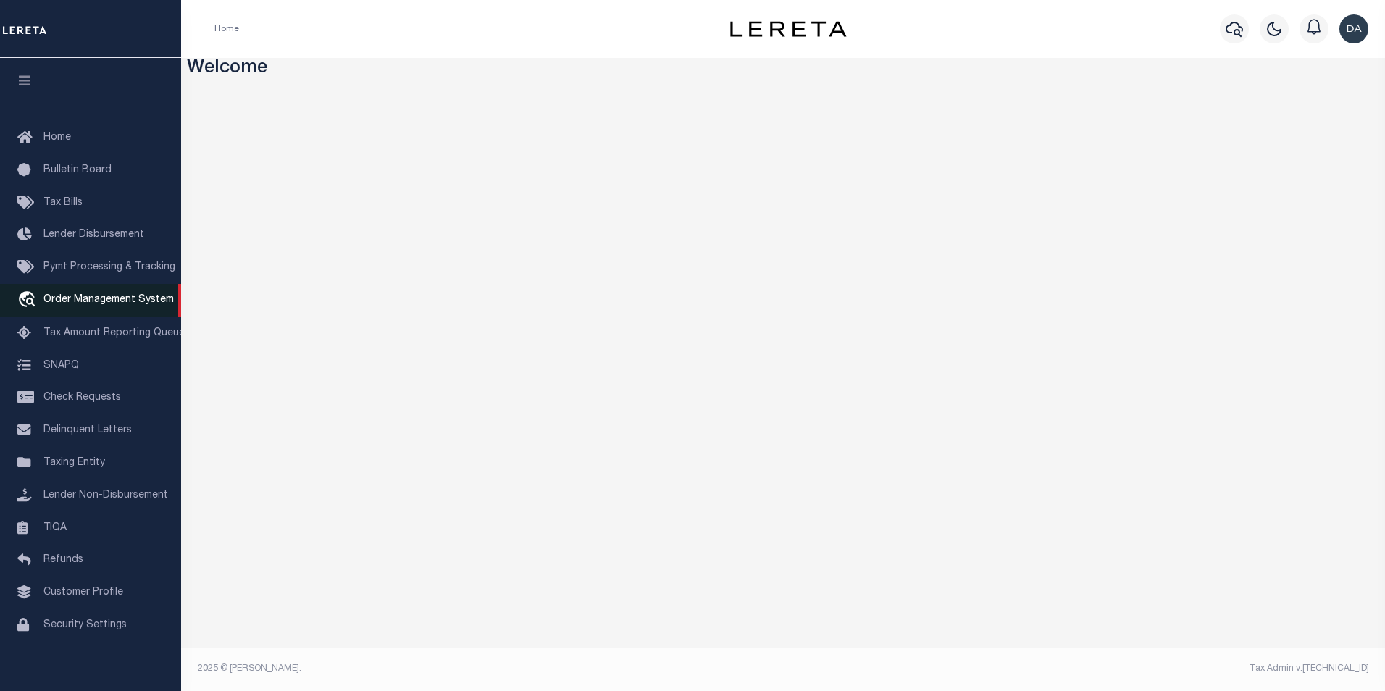
click at [123, 303] on span "Order Management System" at bounding box center [108, 300] width 130 height 10
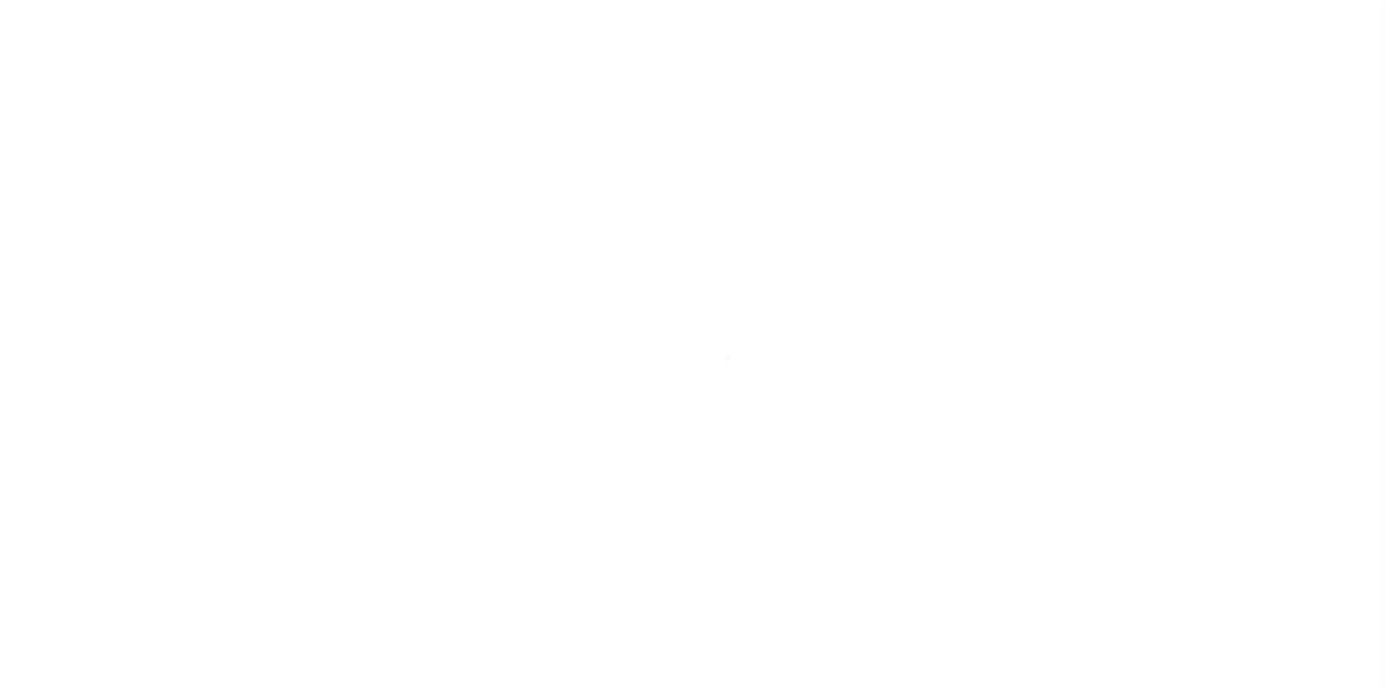
select select "200"
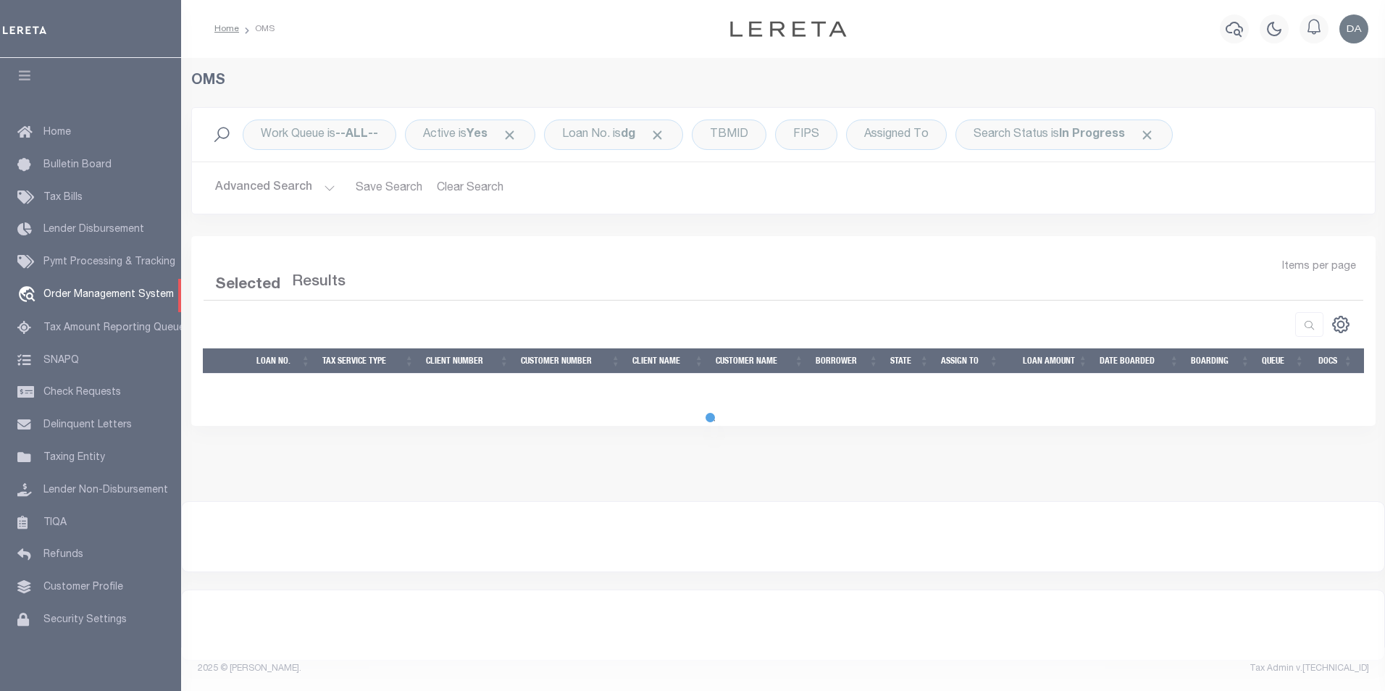
select select "200"
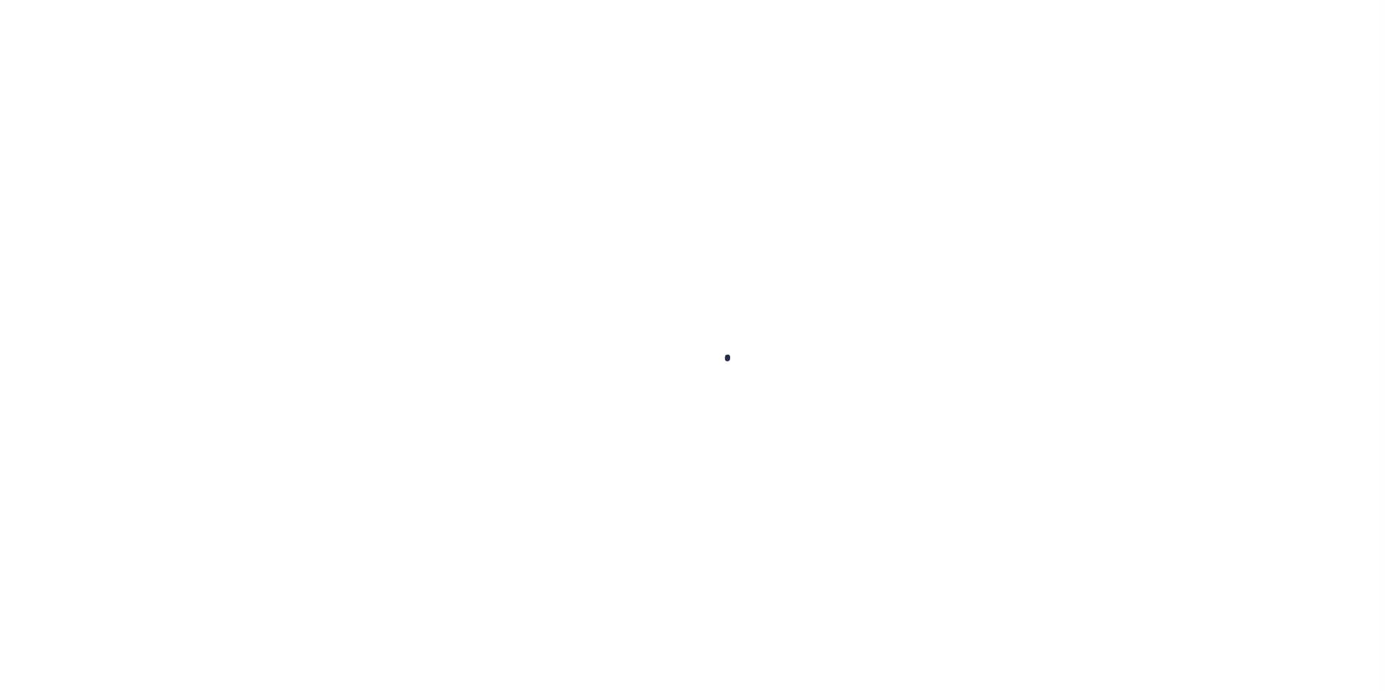
select select "200"
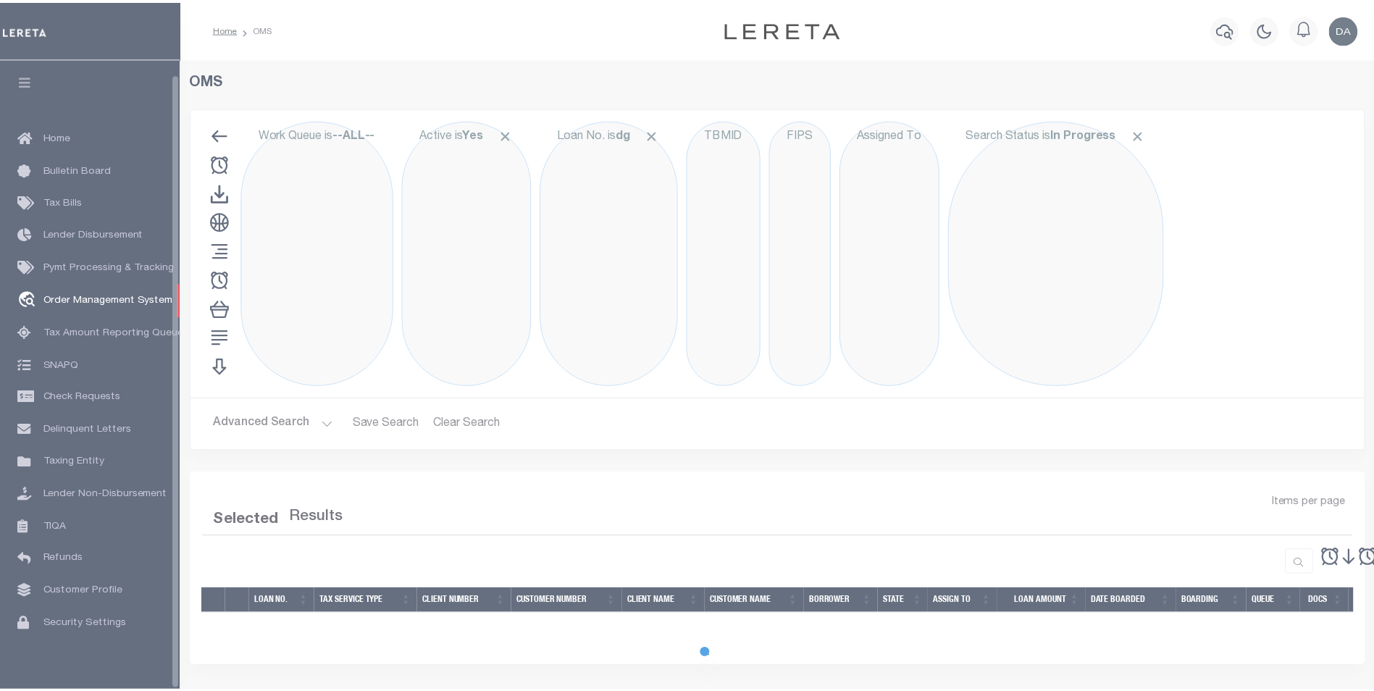
scroll to position [14, 0]
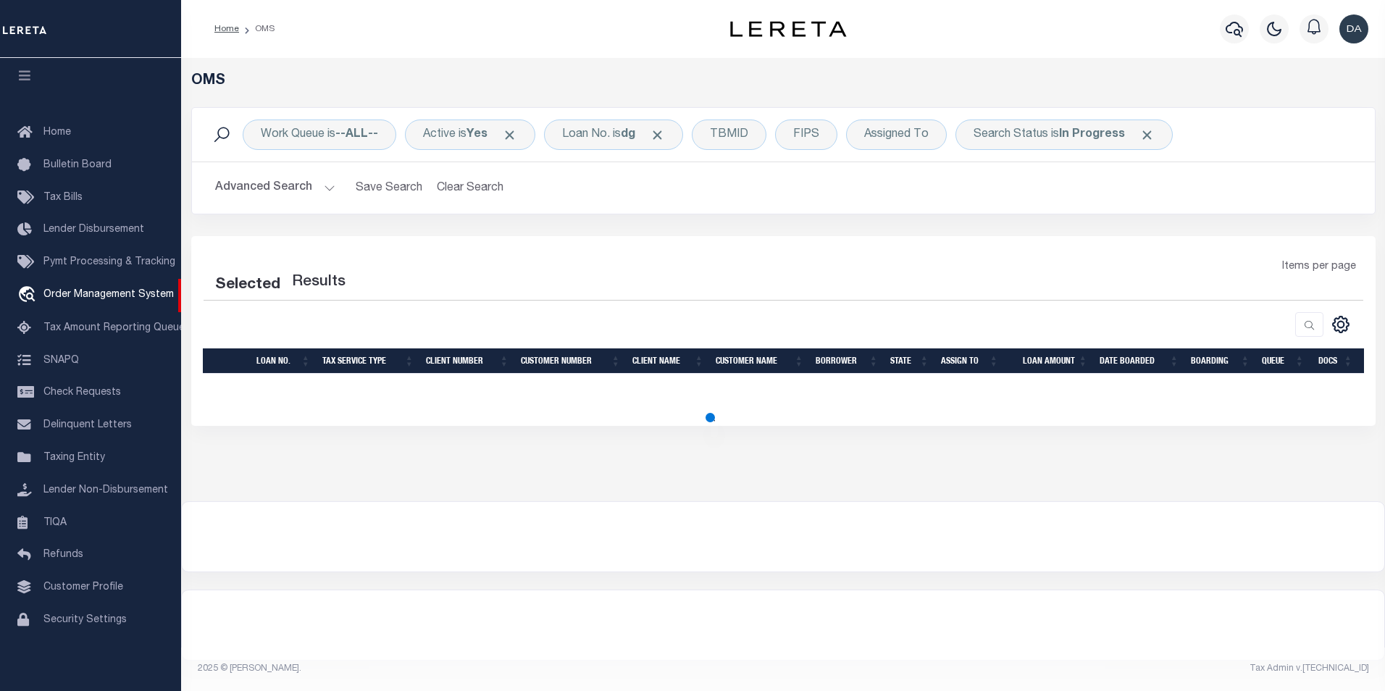
select select "200"
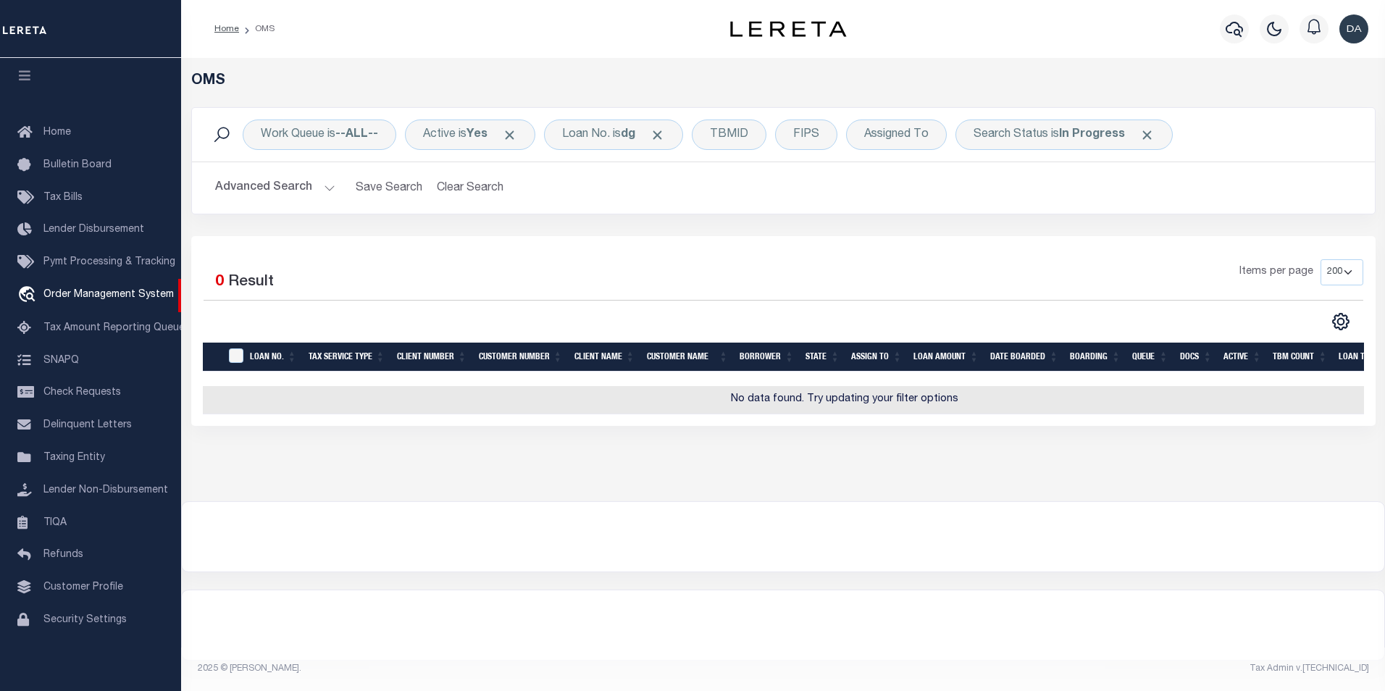
click at [390, 535] on div at bounding box center [783, 537] width 1202 height 70
click at [544, 141] on div "Loan No. is dg" at bounding box center [613, 135] width 139 height 30
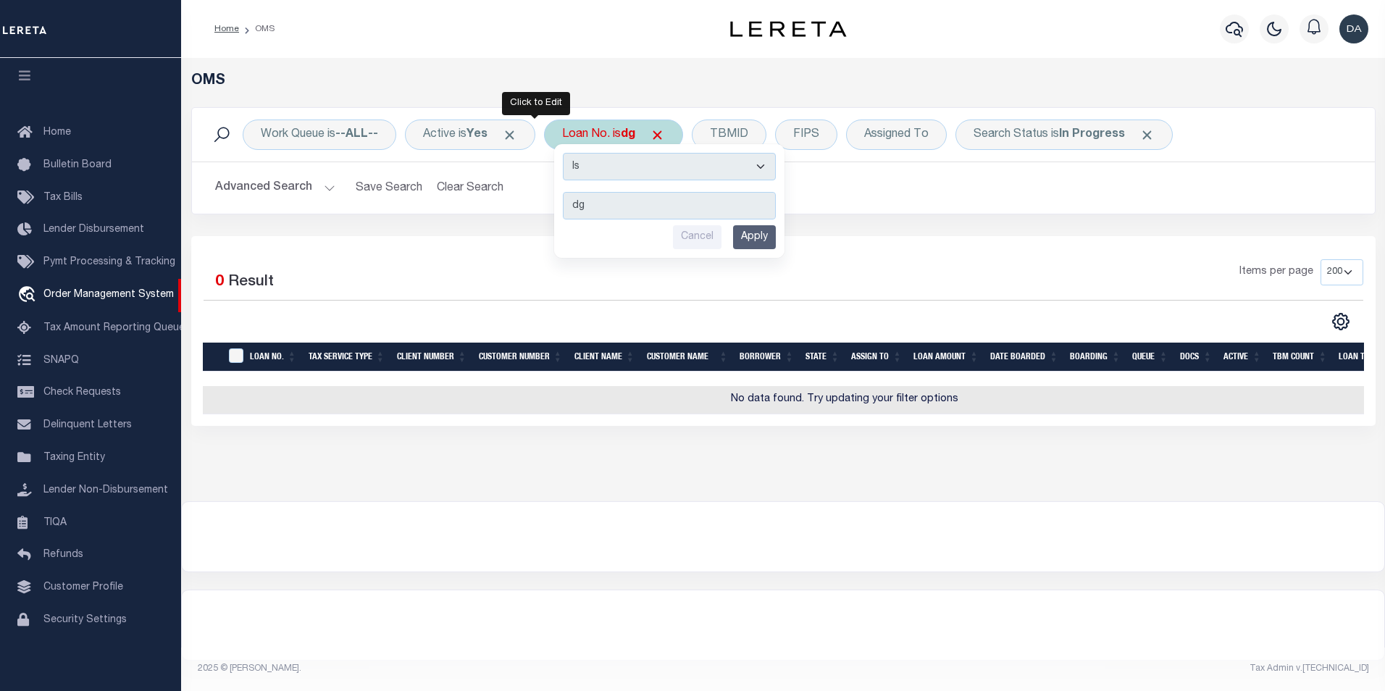
click at [563, 153] on select "Is Contains" at bounding box center [669, 167] width 213 height 28
select select "c"
click at [563, 153] on select "Is Contains" at bounding box center [669, 167] width 213 height 28
click at [733, 225] on input "Apply" at bounding box center [754, 237] width 43 height 24
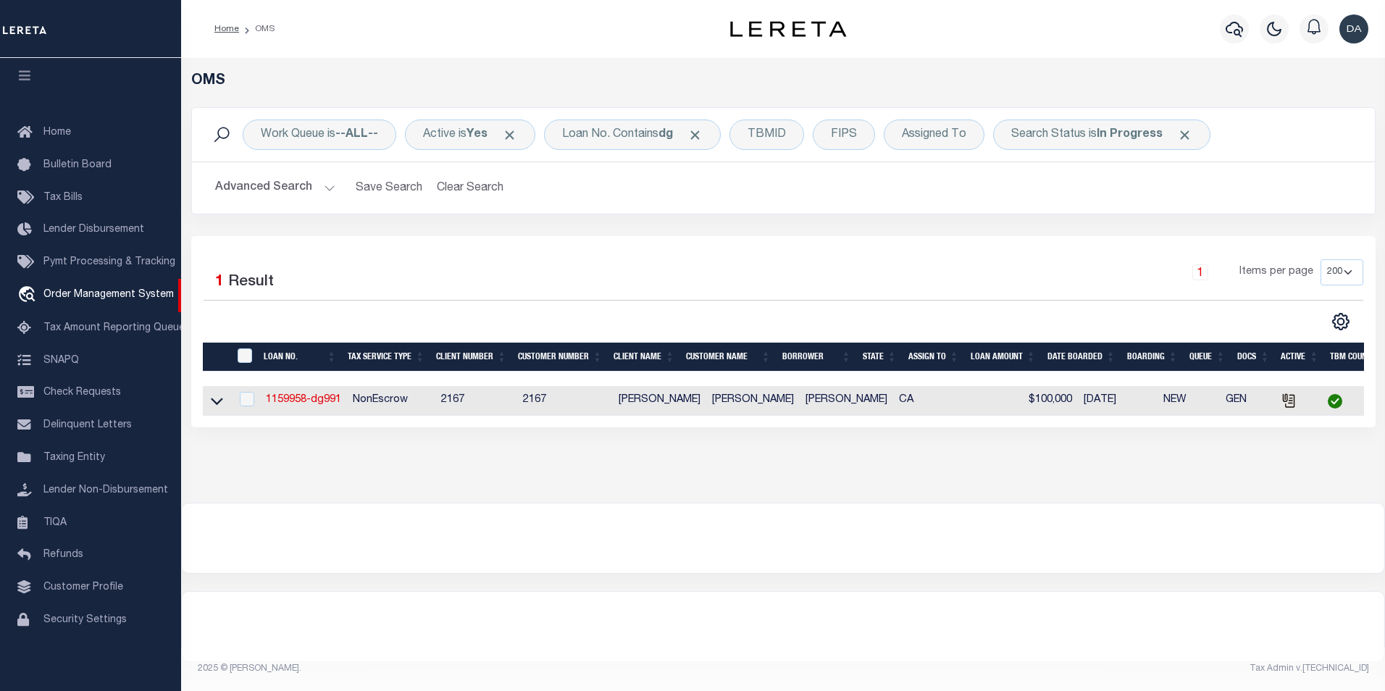
click at [322, 394] on td "1159958-dg991" at bounding box center [303, 401] width 87 height 30
checkbox input "true"
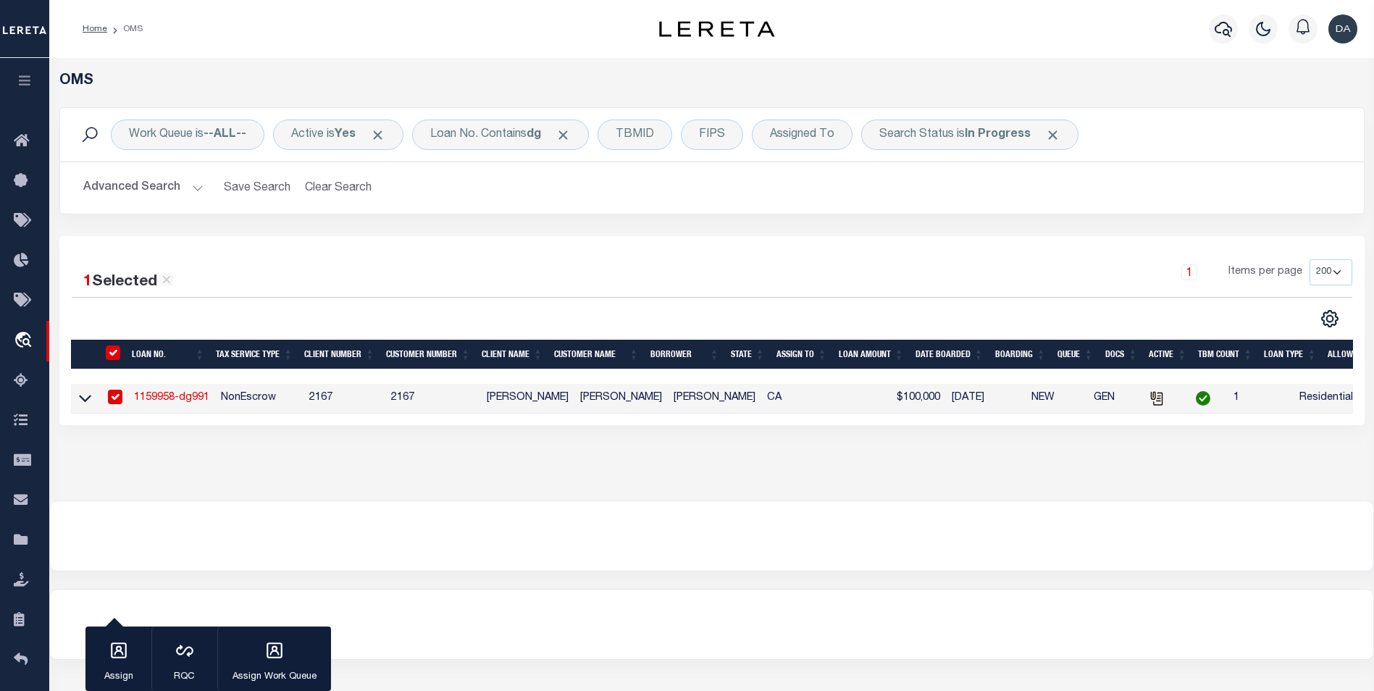
click at [197, 394] on link "1159958-dg991" at bounding box center [171, 398] width 75 height 10
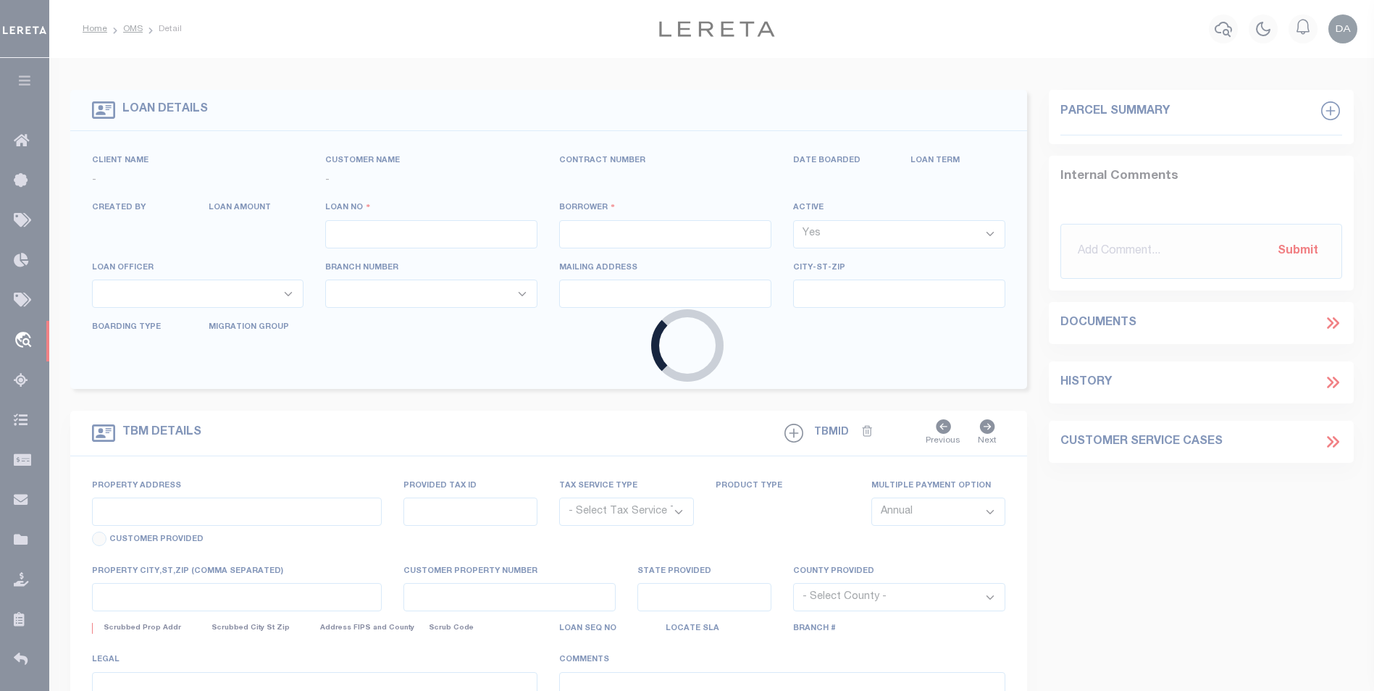
type input "1159958-dg991"
type input "[PERSON_NAME]"
select select
type input "91007"
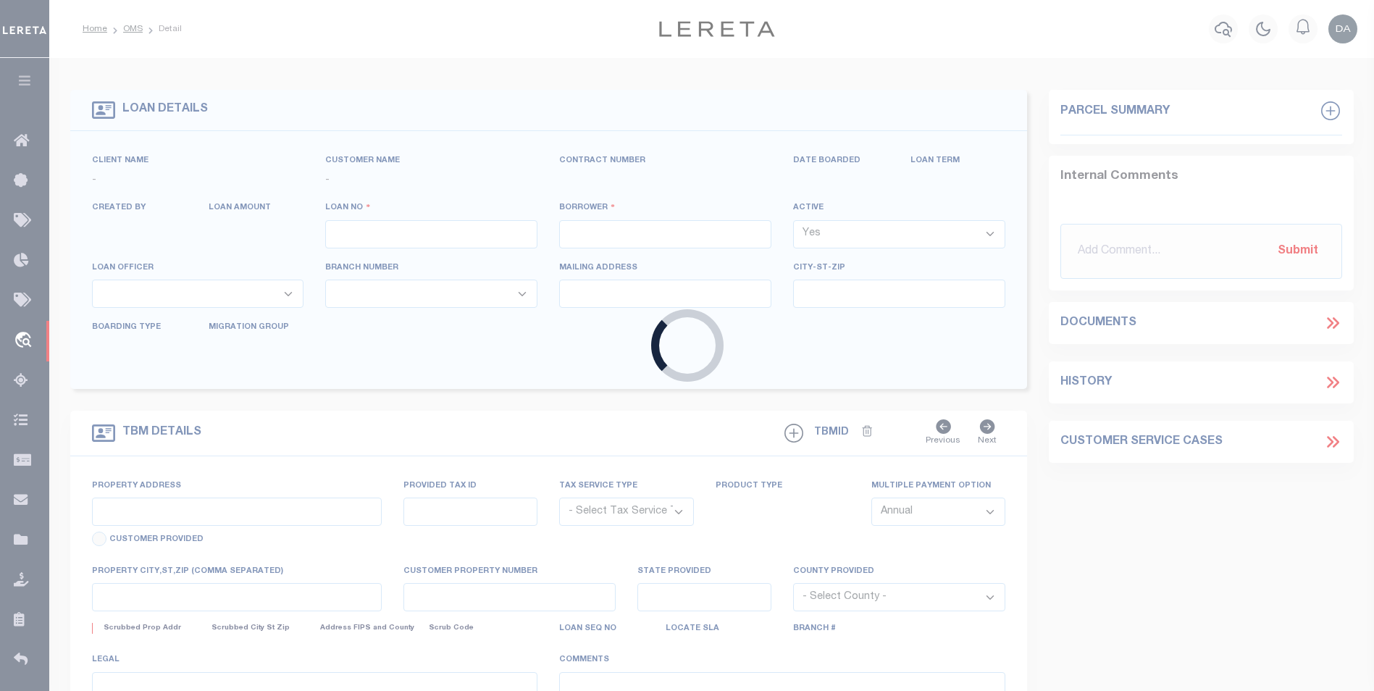
type input "[DATE]"
select select "10"
select select "NonEscrow"
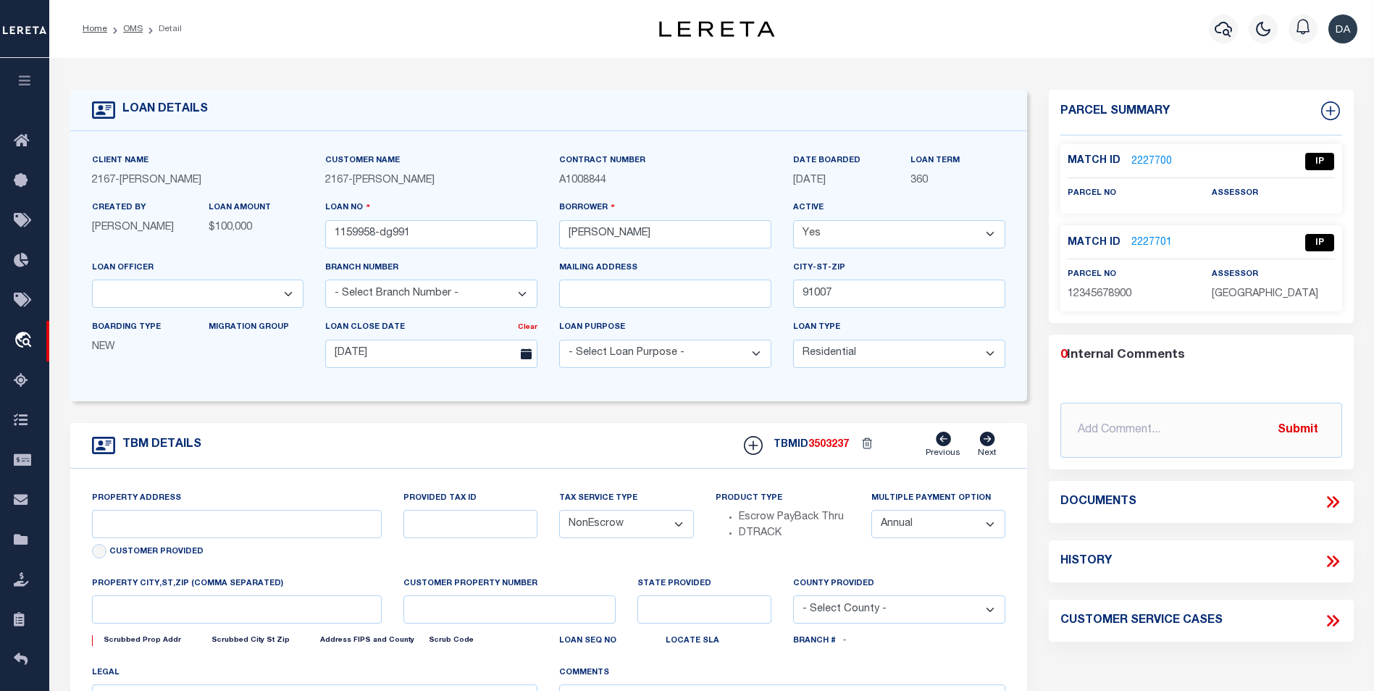
type input "[STREET_ADDRESS]"
select select
type input "ARCADIA CA 91007"
type input "CA"
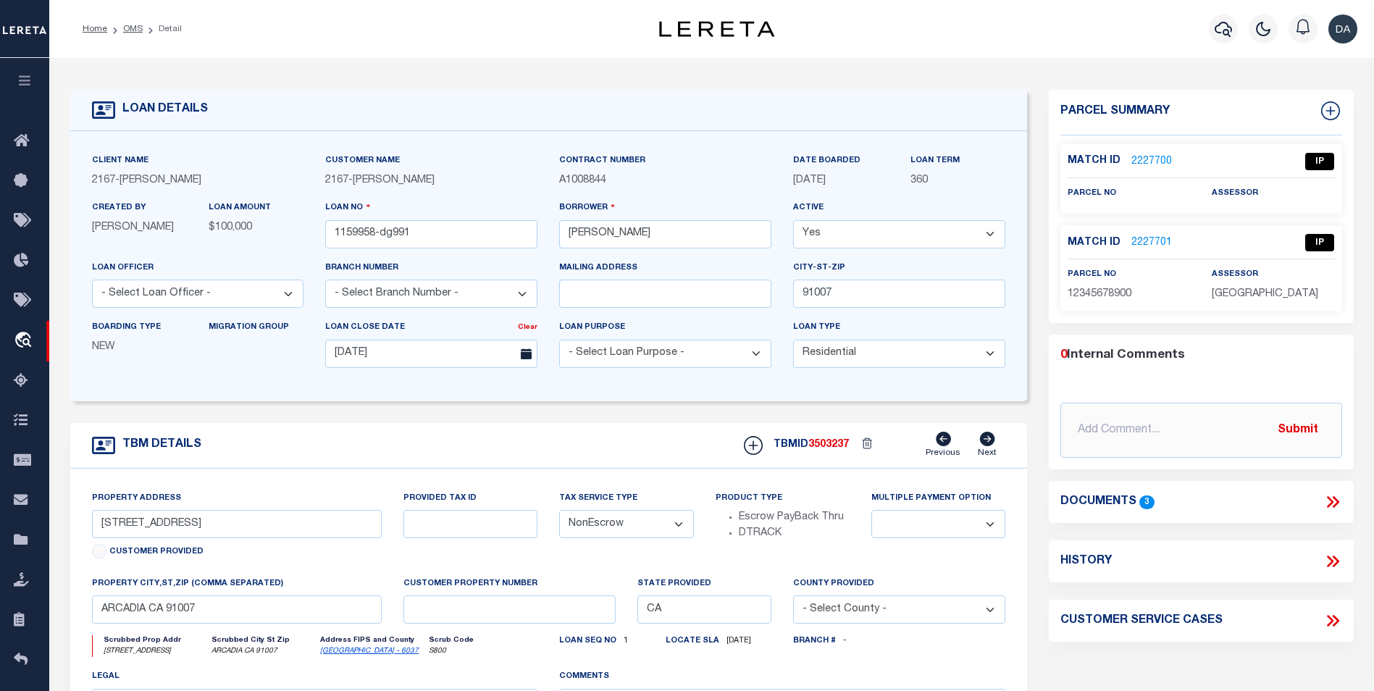
click at [349, 421] on form "LOAN DETAILS Client Name 2167 - [PERSON_NAME] Demo 2167" at bounding box center [549, 486] width 958 height 792
click at [1123, 500] on h4 "Documents" at bounding box center [1098, 502] width 76 height 14
click at [1334, 501] on icon at bounding box center [1332, 502] width 19 height 19
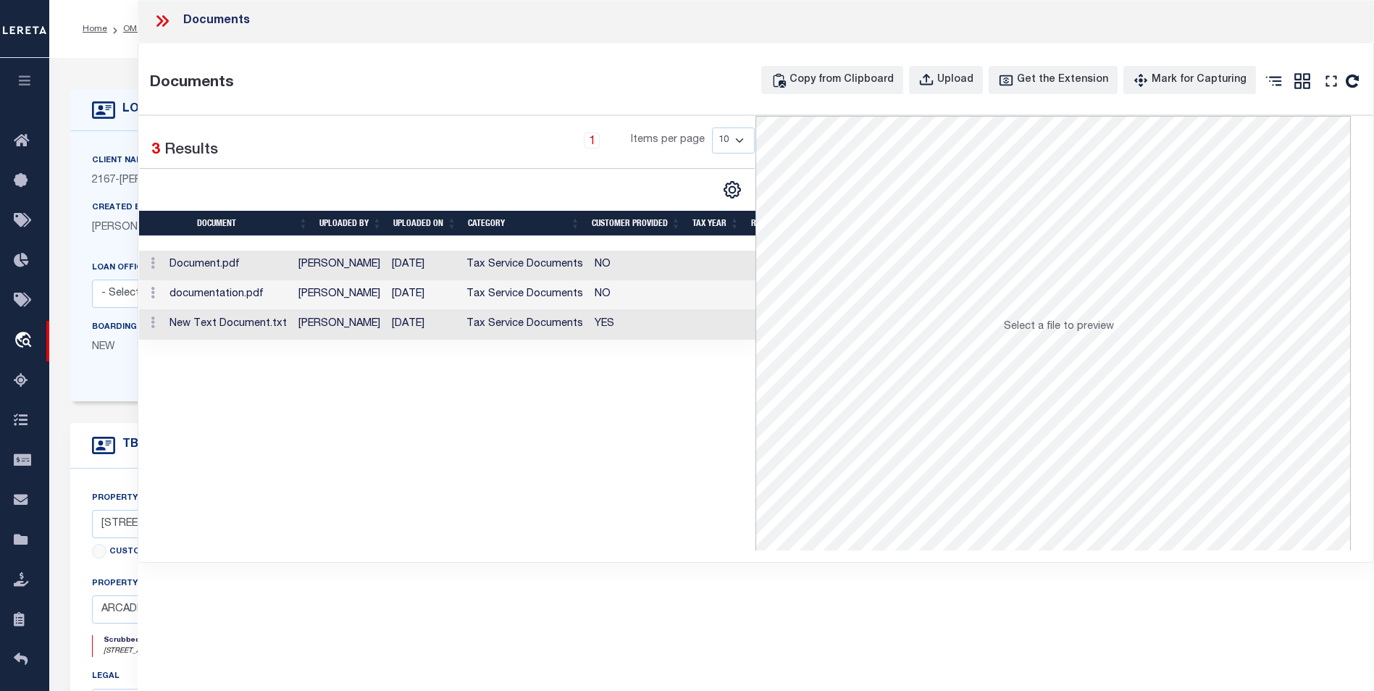
scroll to position [417, 0]
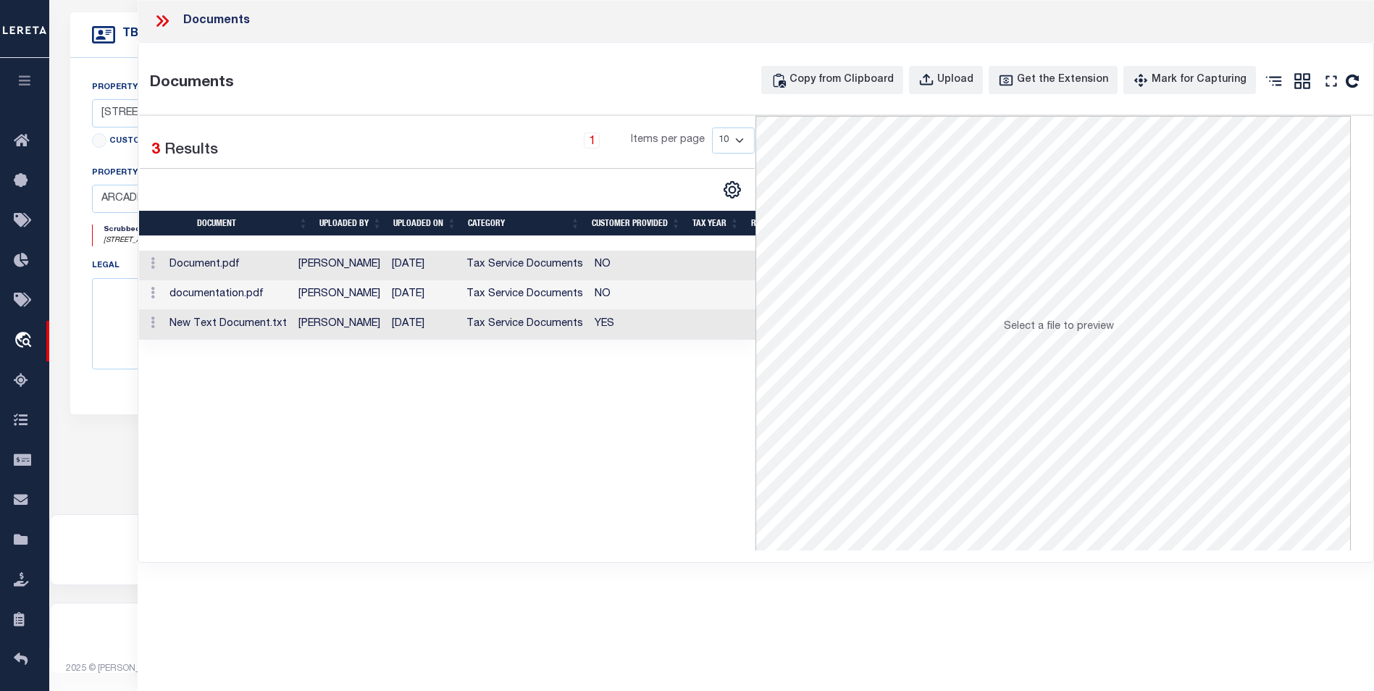
click at [235, 269] on td "Document.pdf" at bounding box center [228, 266] width 129 height 30
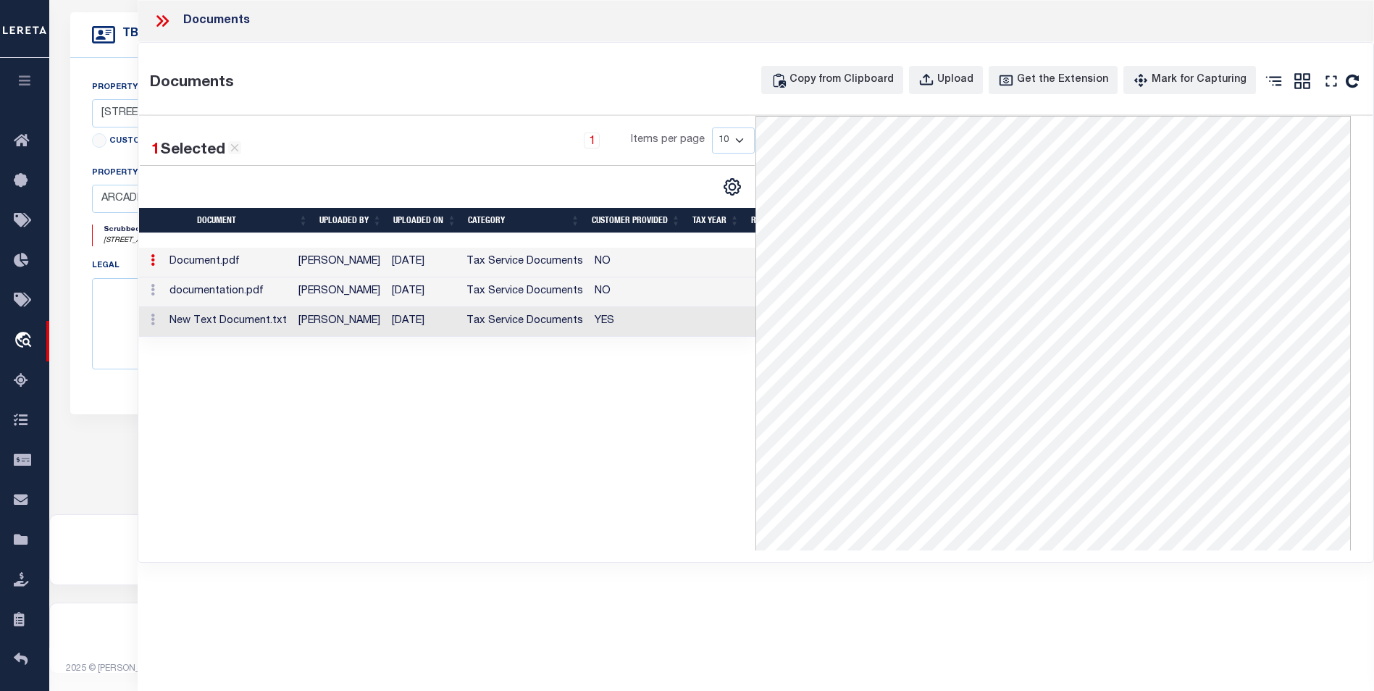
click at [391, 424] on div "1 Selected 3 Results 1 Items per page 10 25 50 100" at bounding box center [447, 333] width 617 height 435
click at [943, 71] on button "Upload" at bounding box center [946, 80] width 74 height 28
click at [479, 464] on div "1 Selected 3 Results 1 Items per page 10 25 50 100" at bounding box center [447, 333] width 617 height 435
